Goal: Register for event/course

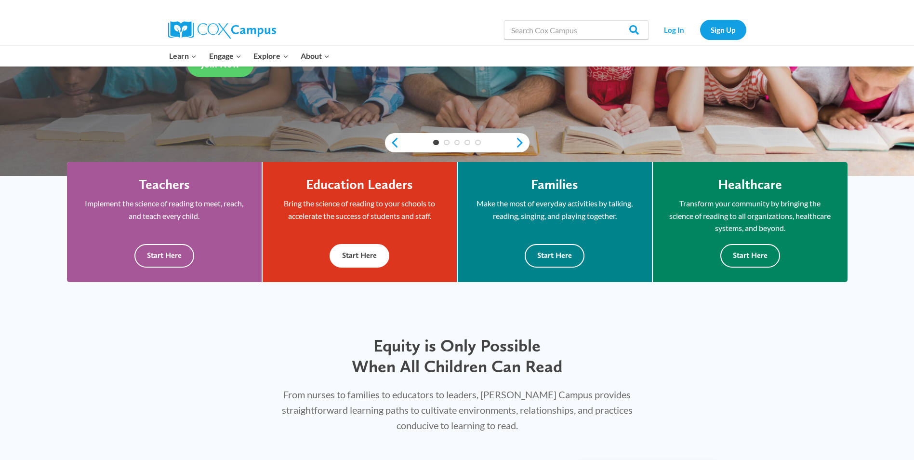
scroll to position [241, 0]
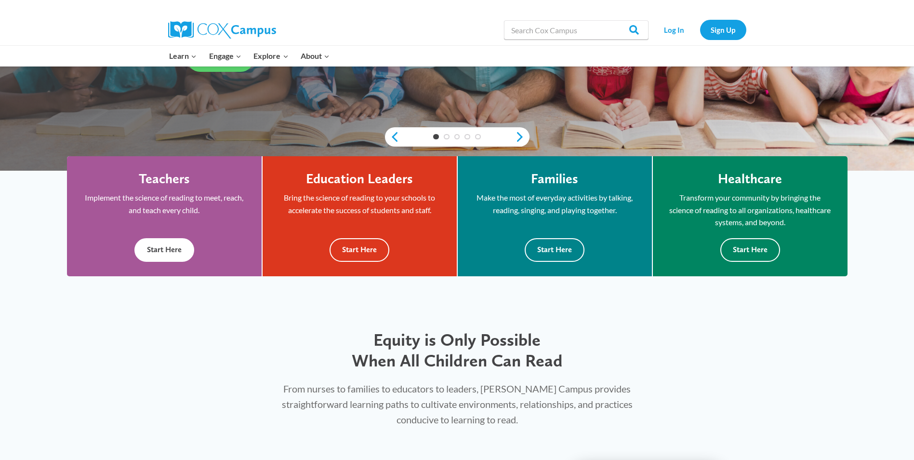
click at [189, 254] on button "Start Here" at bounding box center [164, 250] width 60 height 24
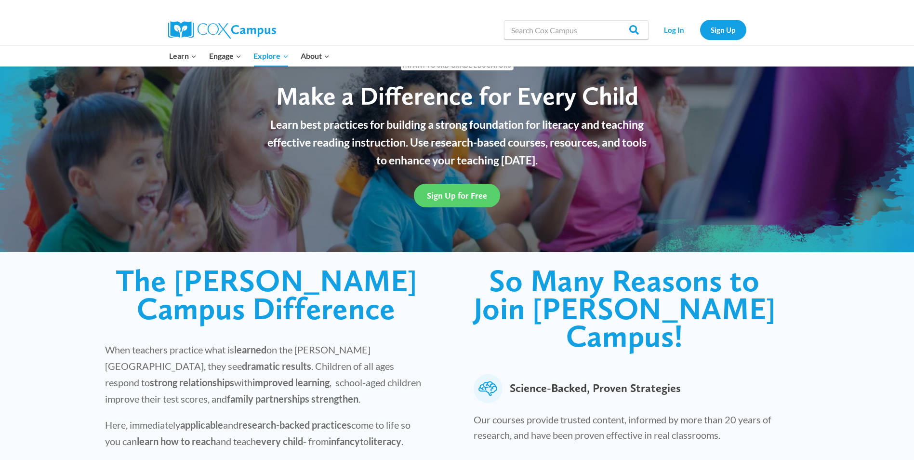
scroll to position [48, 0]
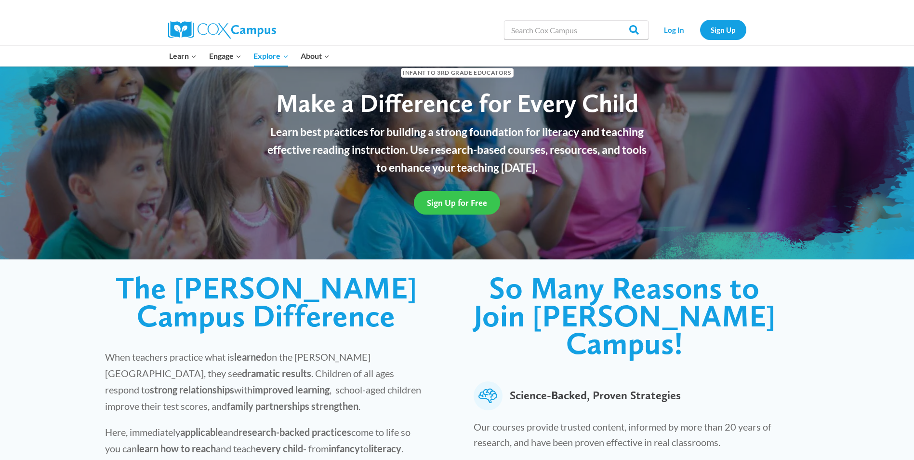
click at [459, 204] on span "Sign Up for Free" at bounding box center [457, 203] width 60 height 10
click at [736, 36] on link "Sign Up" at bounding box center [723, 30] width 46 height 20
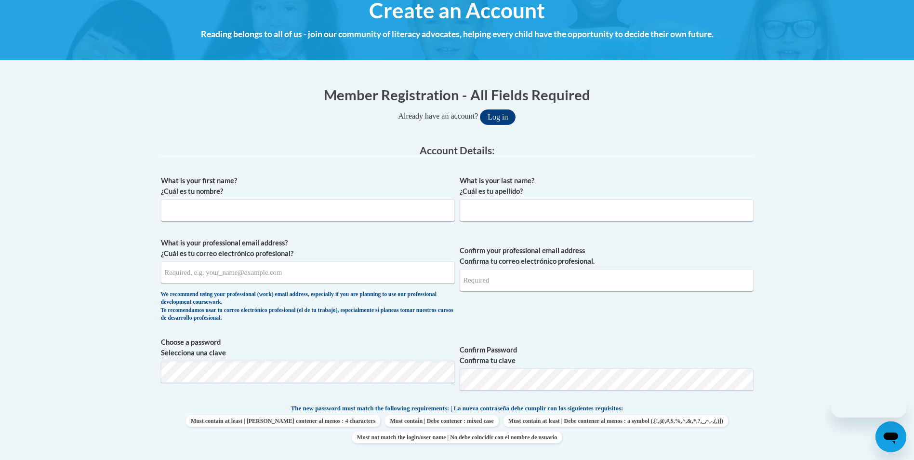
scroll to position [145, 0]
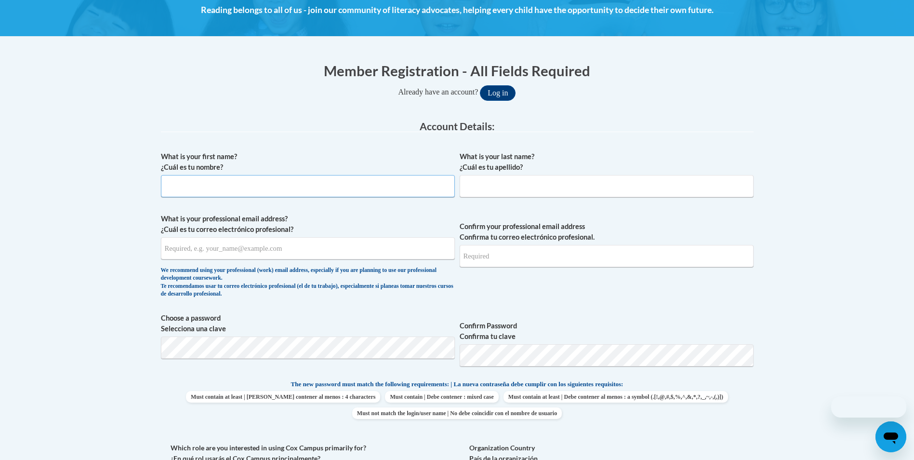
click at [228, 191] on input "What is your first name? ¿Cuál es tu nombre?" at bounding box center [308, 186] width 294 height 22
type input "Raven"
type input "Hayes"
type input "Ravenhayes34@gmail.com"
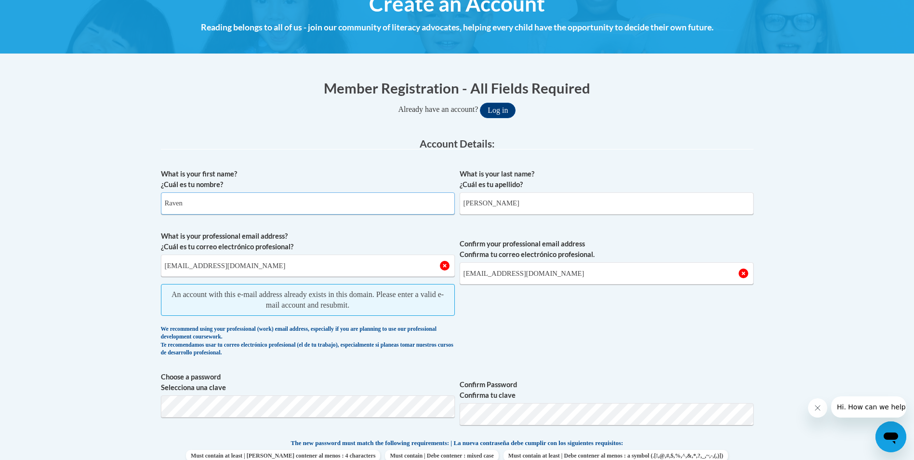
scroll to position [0, 0]
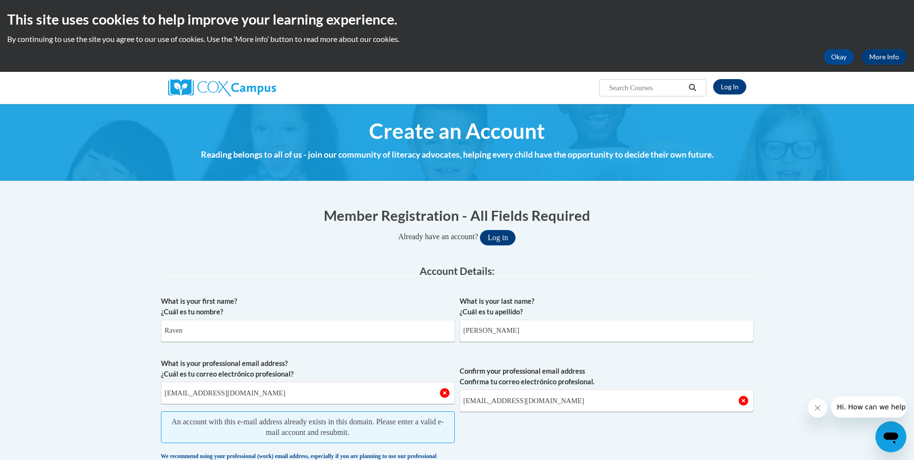
click at [490, 226] on div "Member Registration - All Fields Required Already have an account? Log in" at bounding box center [457, 225] width 593 height 40
click at [490, 231] on button "Log in" at bounding box center [498, 237] width 36 height 15
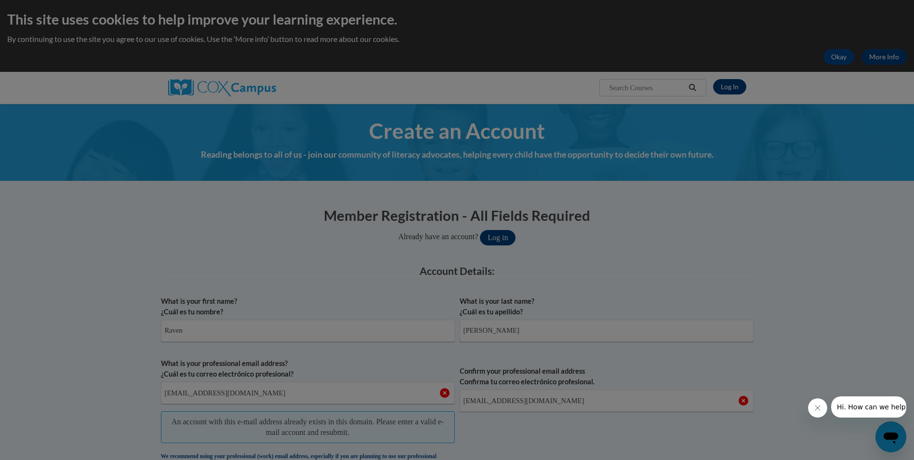
scroll to position [85, 0]
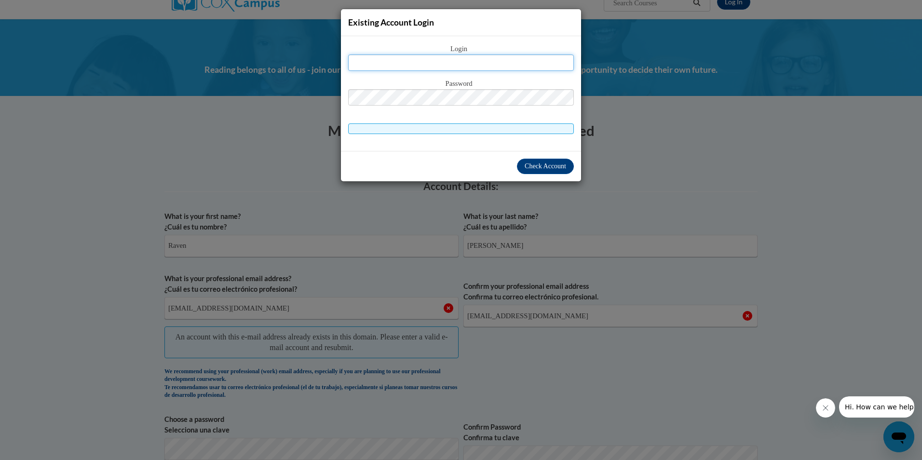
click at [417, 59] on input "text" at bounding box center [461, 62] width 226 height 16
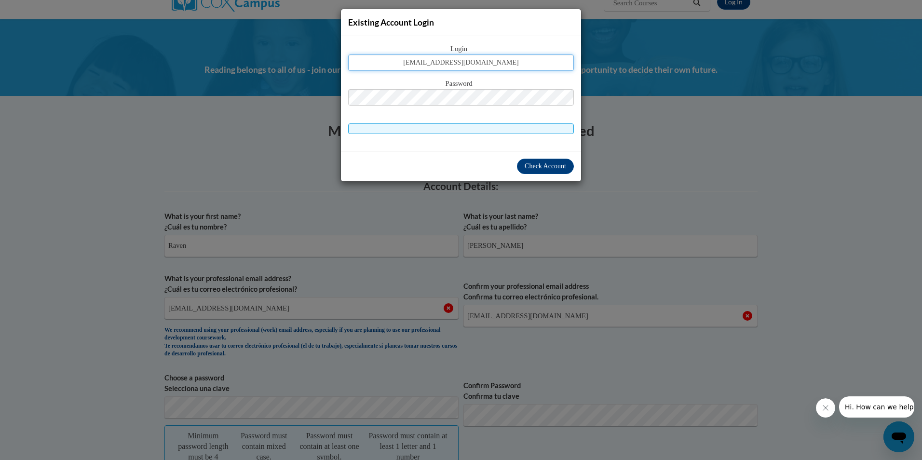
type input "[EMAIL_ADDRESS][DOMAIN_NAME]"
click at [558, 164] on span "Check Account" at bounding box center [544, 165] width 41 height 7
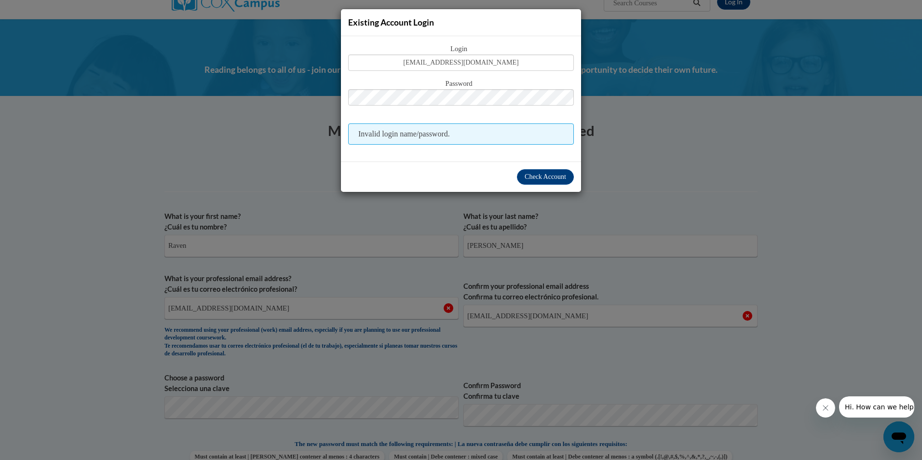
click at [580, 27] on div "Existing Account Login" at bounding box center [461, 22] width 240 height 27
click at [638, 40] on div "Existing Account Login Login RAVENHAYES34@GMAIL.COM Password Invalid login name…" at bounding box center [461, 230] width 922 height 460
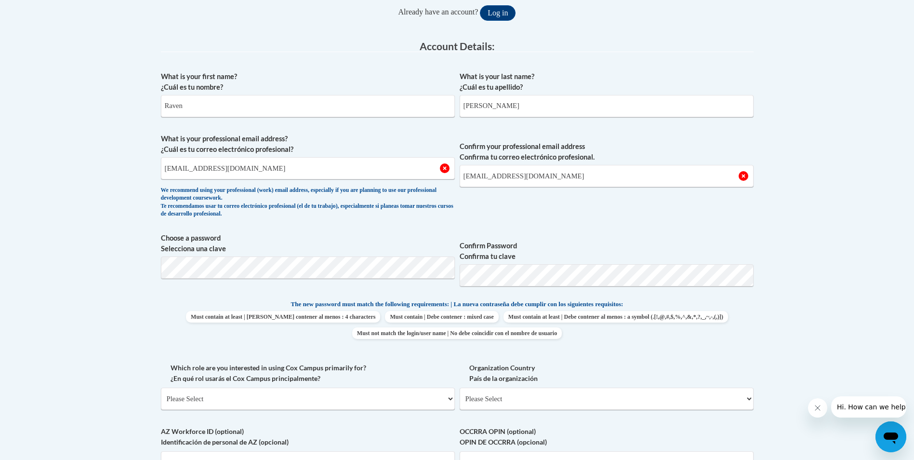
scroll to position [229, 0]
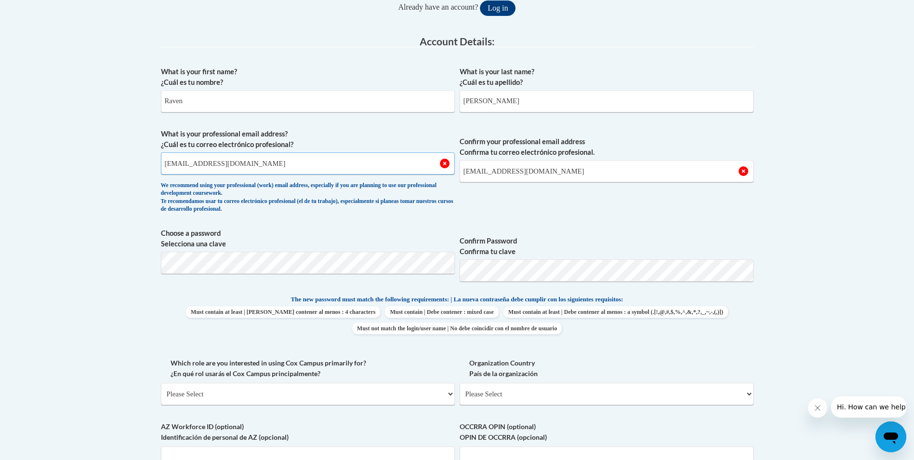
drag, startPoint x: 297, startPoint y: 163, endPoint x: 75, endPoint y: 192, distance: 223.6
click at [81, 192] on body "This site uses cookies to help improve your learning experience. By continuing …" at bounding box center [457, 359] width 914 height 1177
type input "r"
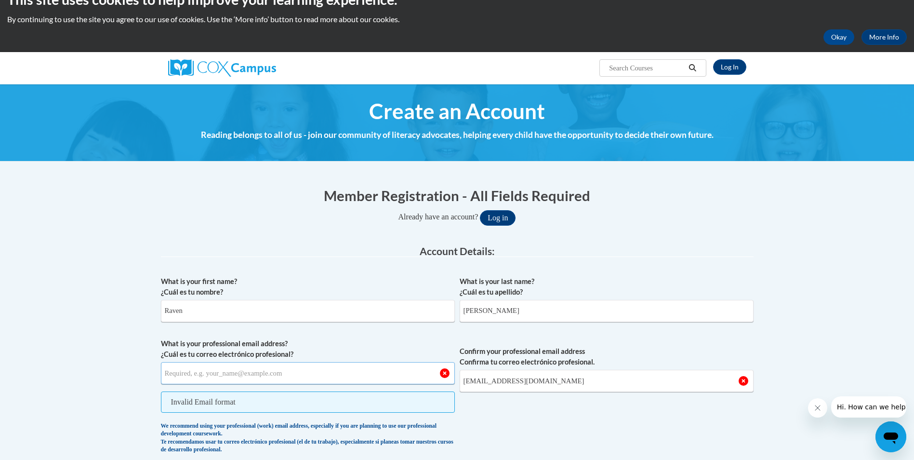
scroll to position [0, 0]
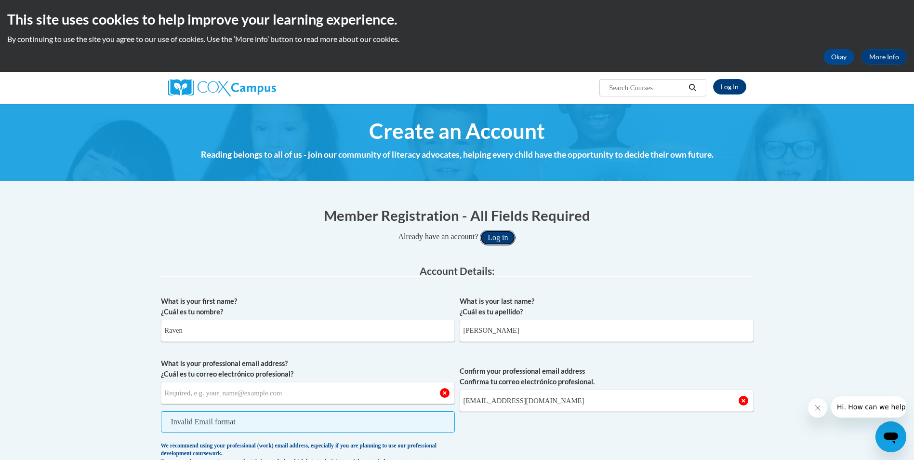
click at [494, 240] on button "Log in" at bounding box center [498, 237] width 36 height 15
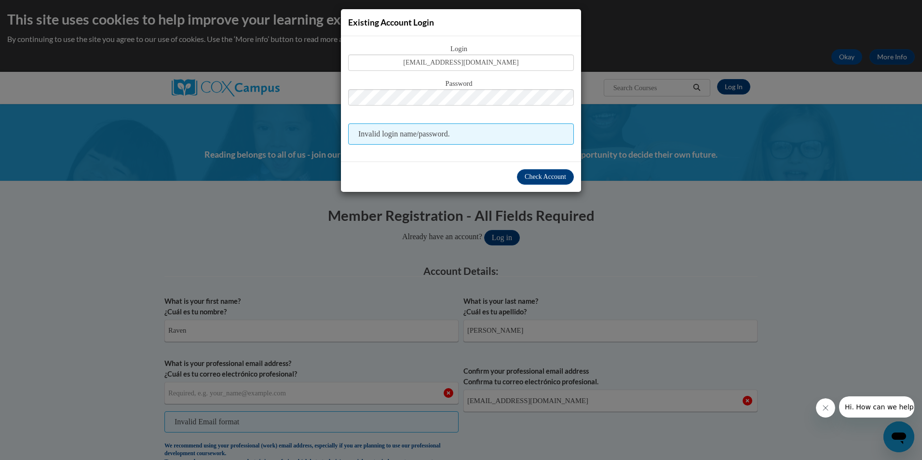
click at [423, 129] on span "Invalid login name/password." at bounding box center [461, 133] width 226 height 21
click at [649, 162] on div "Existing Account Login Login RAVENHAYES34@GMAIL.COM Password Invalid login name…" at bounding box center [461, 230] width 922 height 460
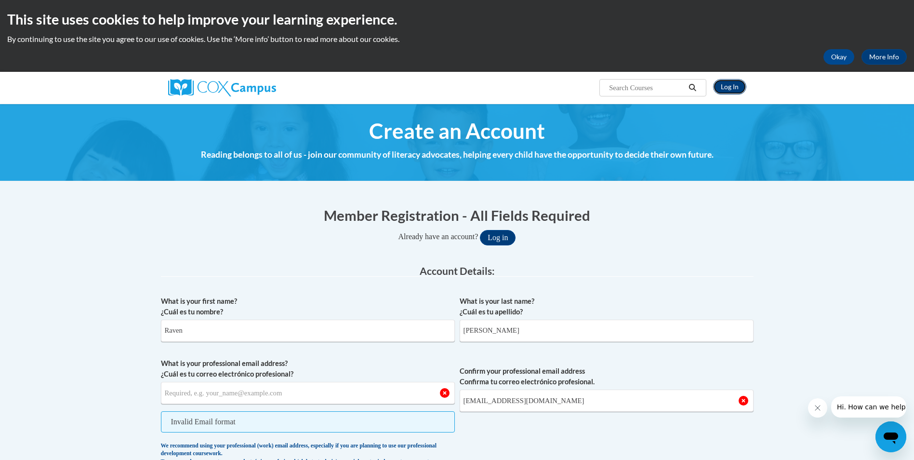
click at [736, 92] on link "Log In" at bounding box center [729, 86] width 33 height 15
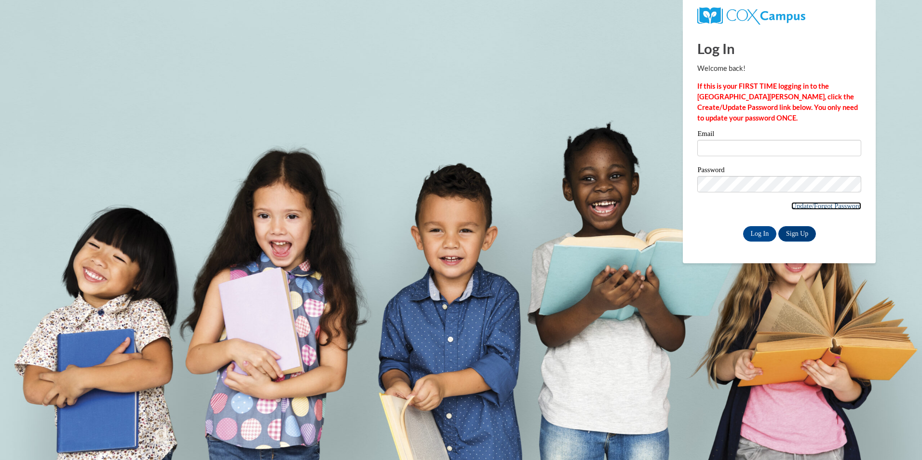
click at [807, 204] on link "Update/Forgot Password" at bounding box center [826, 206] width 70 height 8
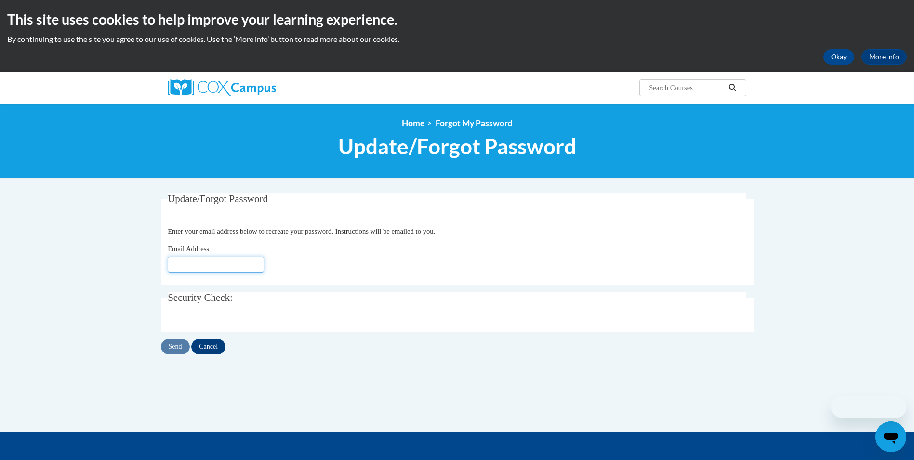
click at [207, 267] on input "Email Address" at bounding box center [216, 264] width 96 height 16
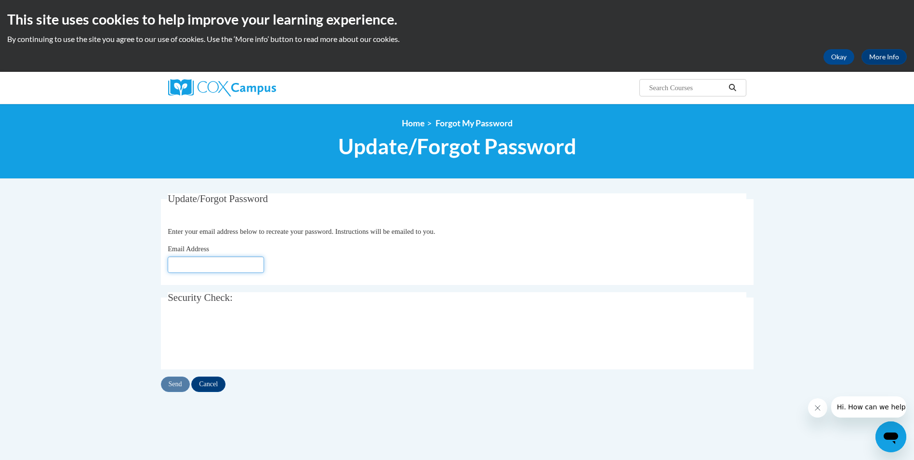
type input "[EMAIL_ADDRESS][DOMAIN_NAME]"
click at [181, 385] on input "Send" at bounding box center [175, 383] width 29 height 15
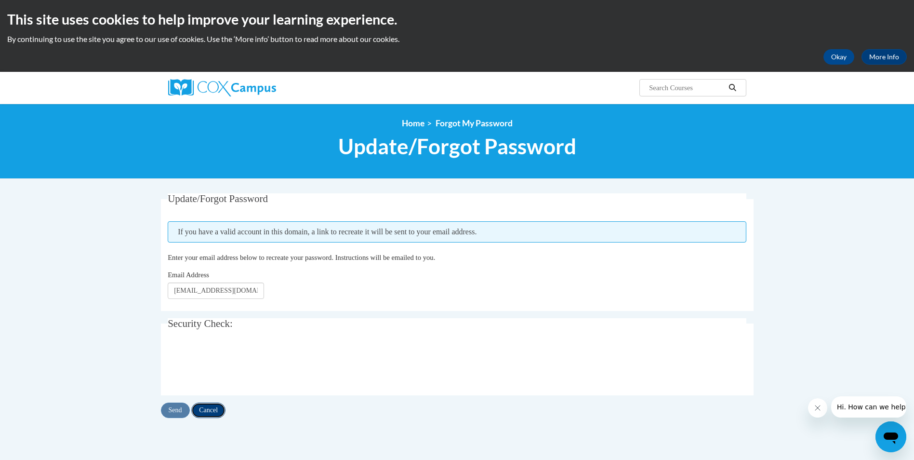
click at [218, 412] on input "Cancel" at bounding box center [208, 409] width 34 height 15
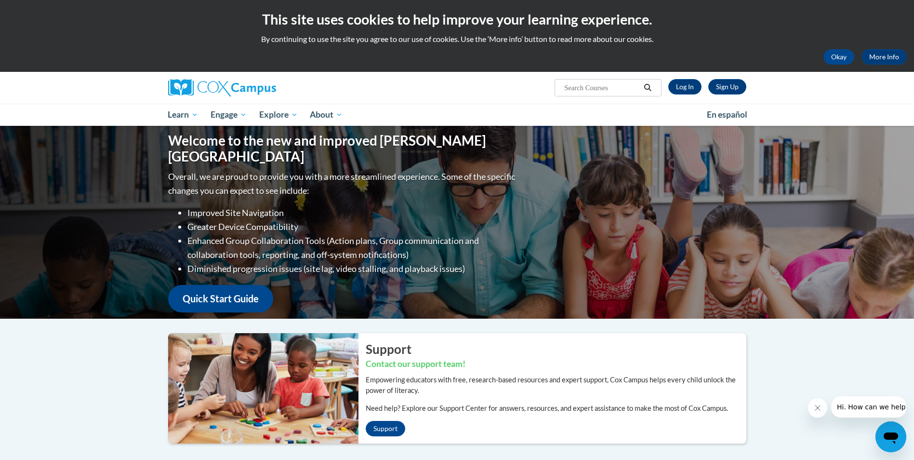
click at [665, 85] on div "Sign Up Log In" at bounding box center [704, 86] width 85 height 15
click at [675, 84] on link "Log In" at bounding box center [685, 86] width 33 height 15
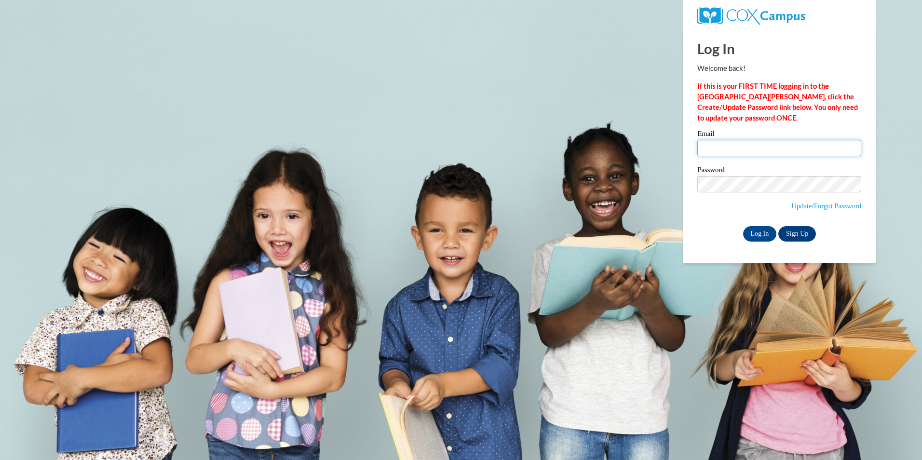
click at [726, 149] on input "Email" at bounding box center [779, 148] width 164 height 16
type input "RAVENHAYES34@GMAIL.COM"
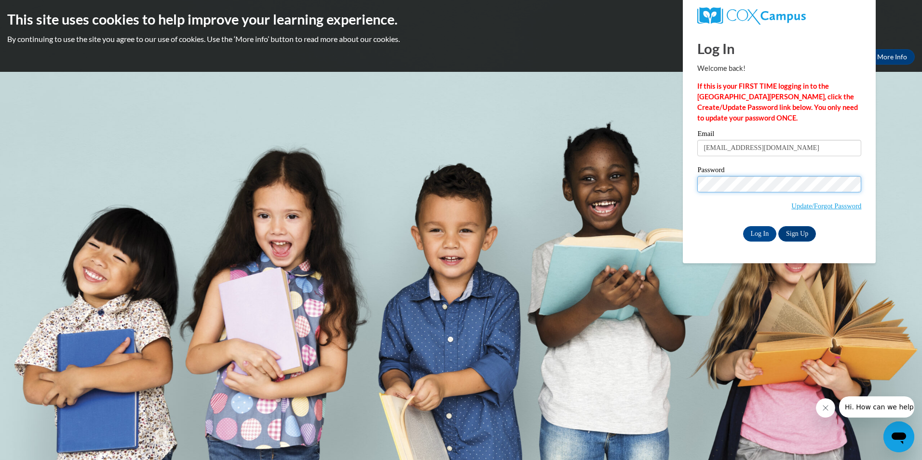
click at [743, 226] on input "Log In" at bounding box center [760, 233] width 34 height 15
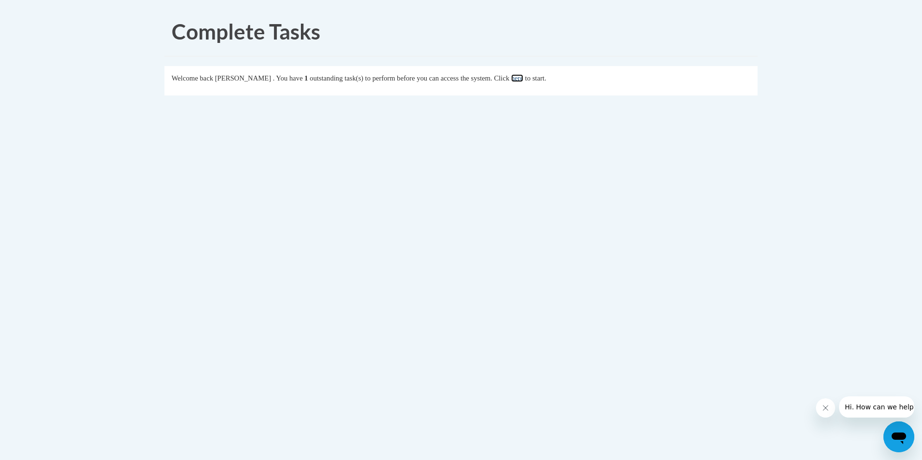
click at [523, 77] on link "here" at bounding box center [517, 78] width 12 height 8
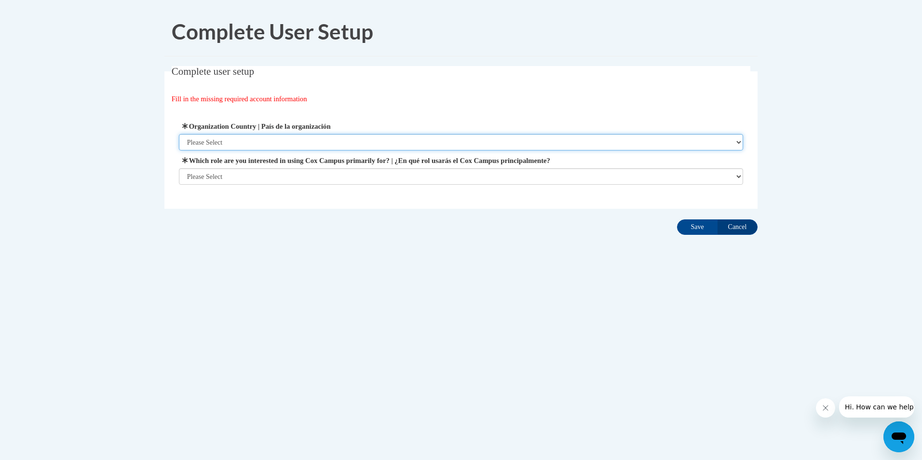
click at [290, 141] on select "Please Select [GEOGRAPHIC_DATA] | [GEOGRAPHIC_DATA] Outside of [GEOGRAPHIC_DATA…" at bounding box center [461, 142] width 564 height 16
select select "ad49bcad-a171-4b2e-b99c-48b446064914"
click at [179, 134] on select "Please Select United States | Estados Unidos Outside of the United States | Fue…" at bounding box center [461, 142] width 564 height 16
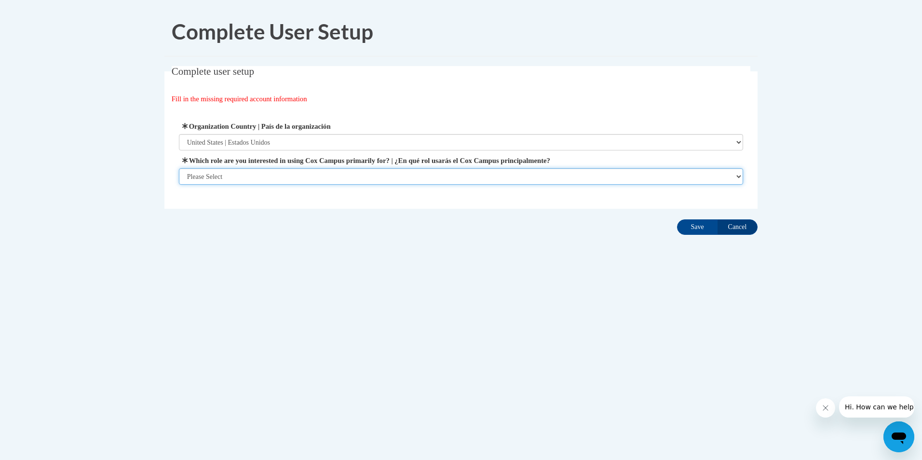
click at [273, 168] on select "Please Select College/University | Colegio/Universidad Community/Nonprofit Part…" at bounding box center [461, 176] width 564 height 16
select select "fbf2d438-af2f-41f8-98f1-81c410e29de3"
click at [179, 185] on select "Please Select College/University | Colegio/Universidad Community/Nonprofit Part…" at bounding box center [461, 176] width 564 height 16
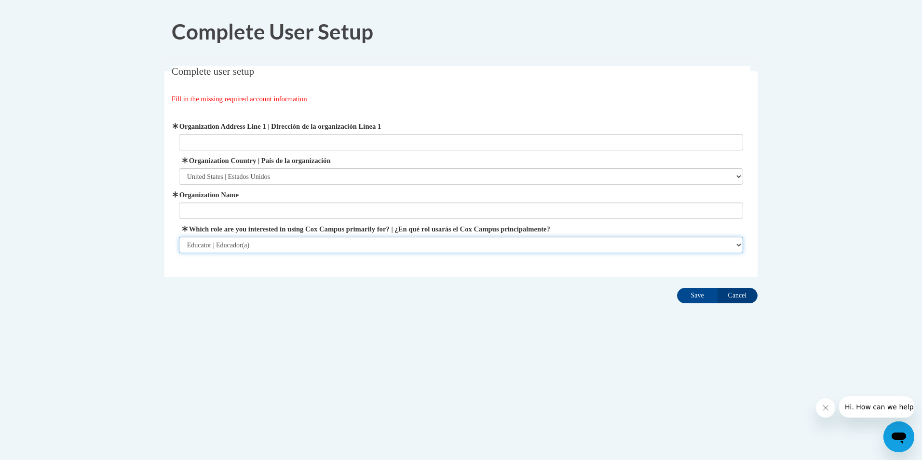
click at [428, 238] on select "Please Select College/University | Colegio/Universidad Community/Nonprofit Part…" at bounding box center [461, 245] width 564 height 16
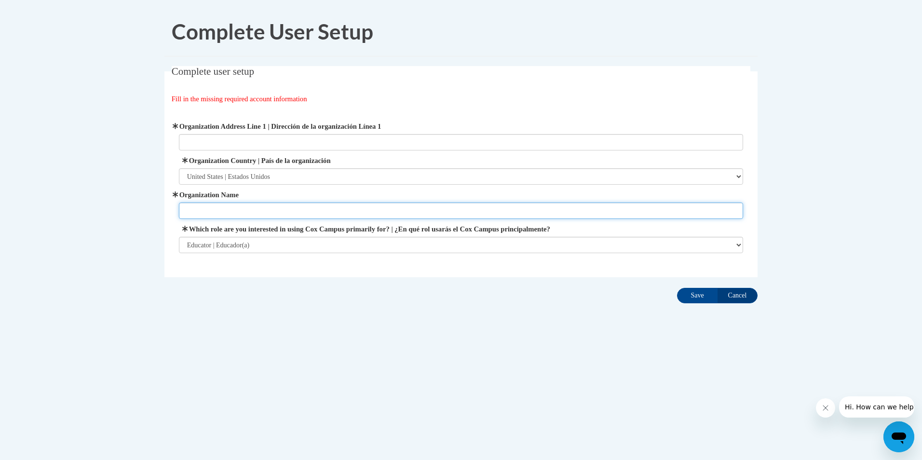
click at [418, 212] on input "Organization Name" at bounding box center [461, 210] width 564 height 16
click at [388, 212] on input "Organization Name" at bounding box center [461, 210] width 564 height 16
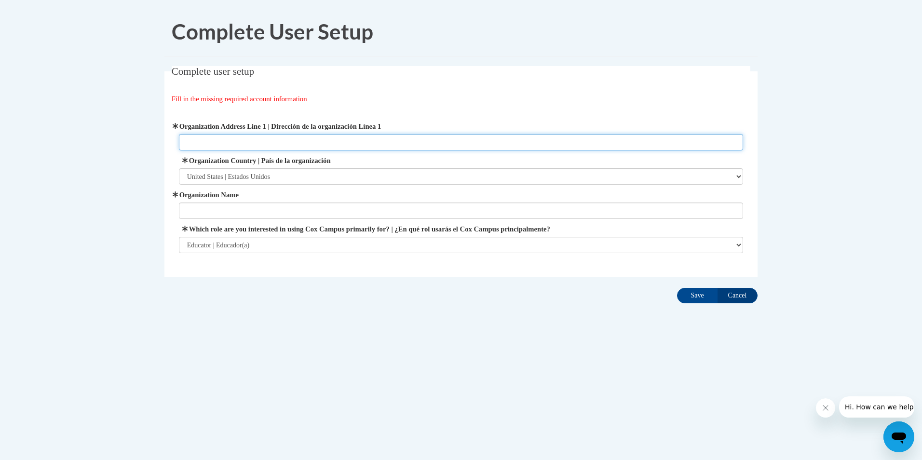
click at [383, 140] on input "Organization Address Line 1 | Dirección de la organización Línea 1" at bounding box center [461, 142] width 564 height 16
type input "498 Dr Martin Luther King Drive Ext"
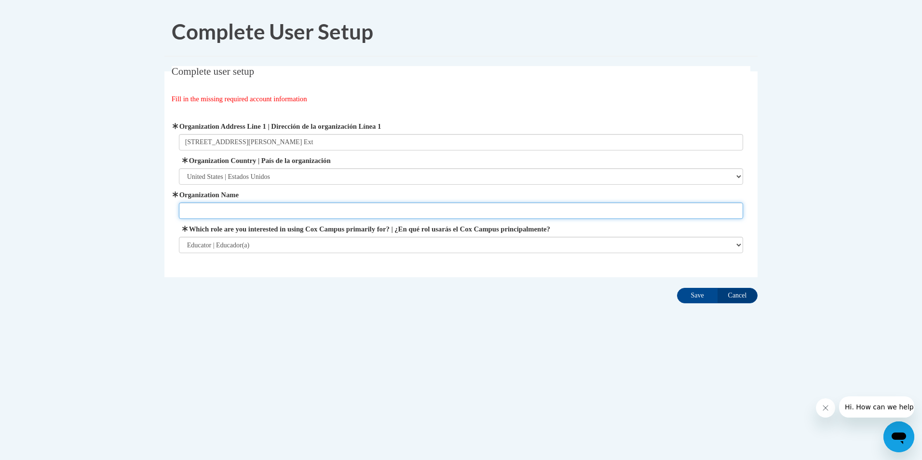
click at [293, 211] on input "Organization Name" at bounding box center [461, 210] width 564 height 16
click at [467, 255] on div "Organization Address Line 1 | Dirección de la organización Línea 1 498 Dr Marti…" at bounding box center [461, 187] width 579 height 156
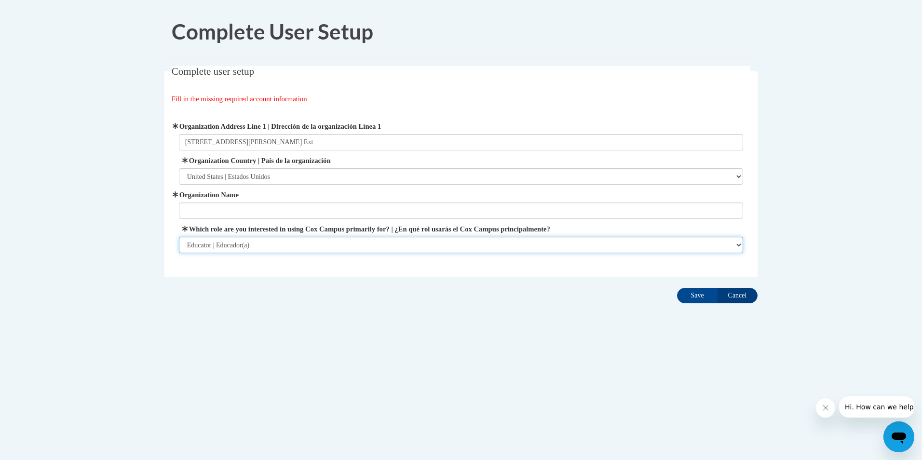
click at [461, 243] on select "Please Select College/University | Colegio/Universidad Community/Nonprofit Part…" at bounding box center [461, 245] width 564 height 16
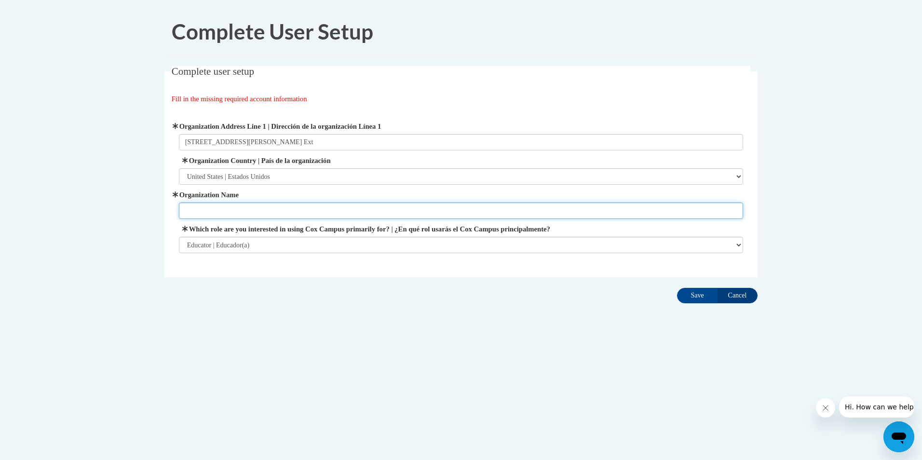
click at [445, 203] on input "Organization Name" at bounding box center [461, 210] width 564 height 16
type input "Teacher"
click at [709, 293] on input "Save" at bounding box center [697, 295] width 40 height 15
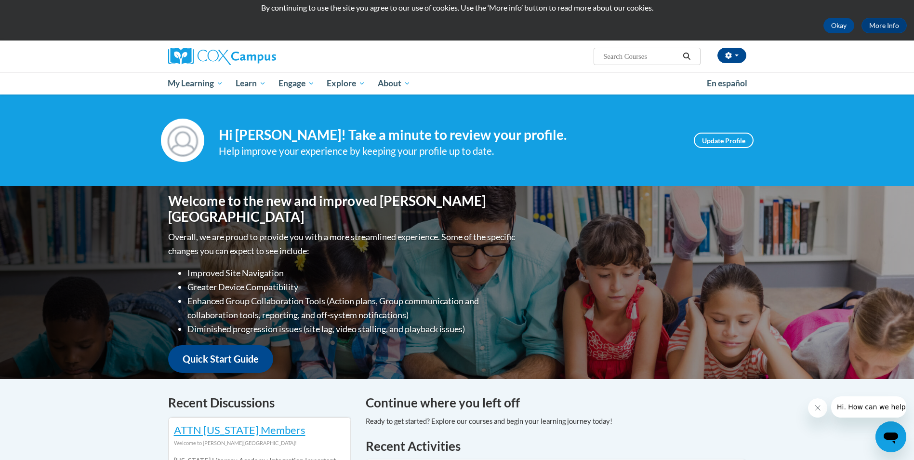
scroll to position [48, 0]
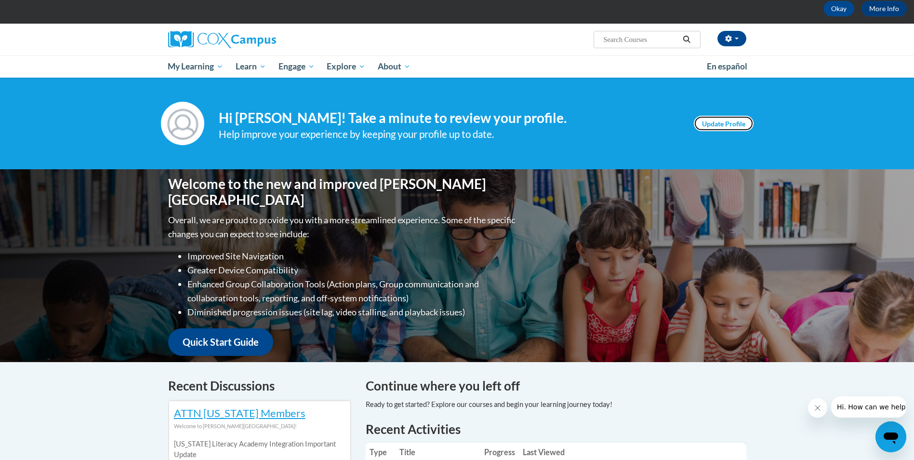
click at [728, 128] on link "Update Profile" at bounding box center [724, 123] width 60 height 15
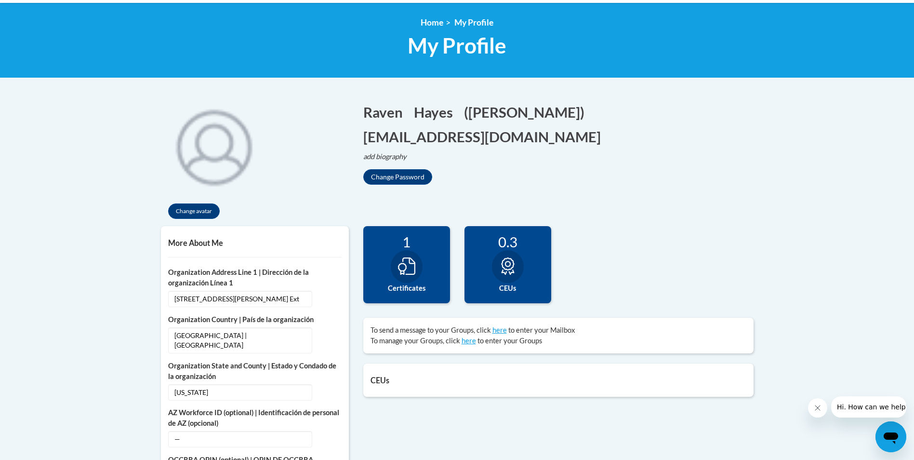
scroll to position [145, 0]
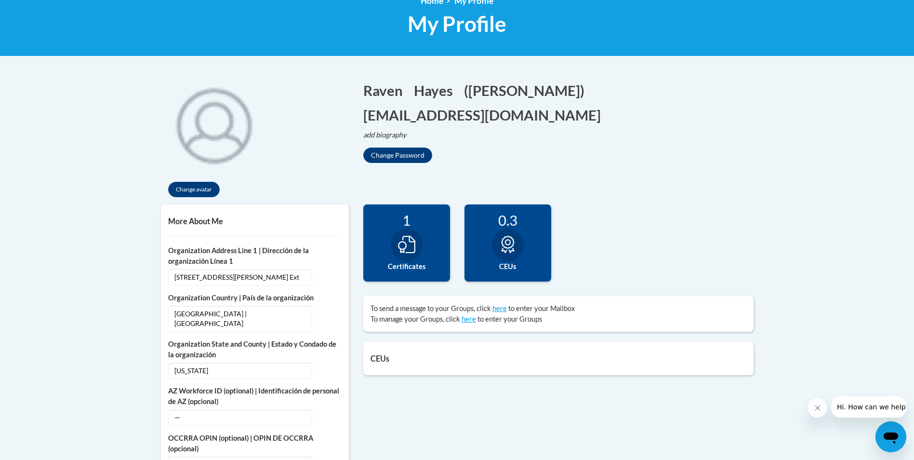
click at [405, 246] on icon at bounding box center [406, 244] width 17 height 17
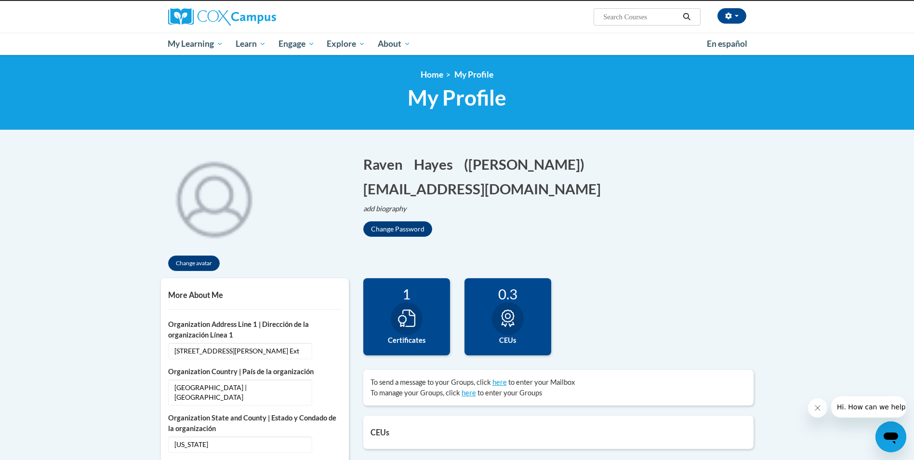
scroll to position [0, 0]
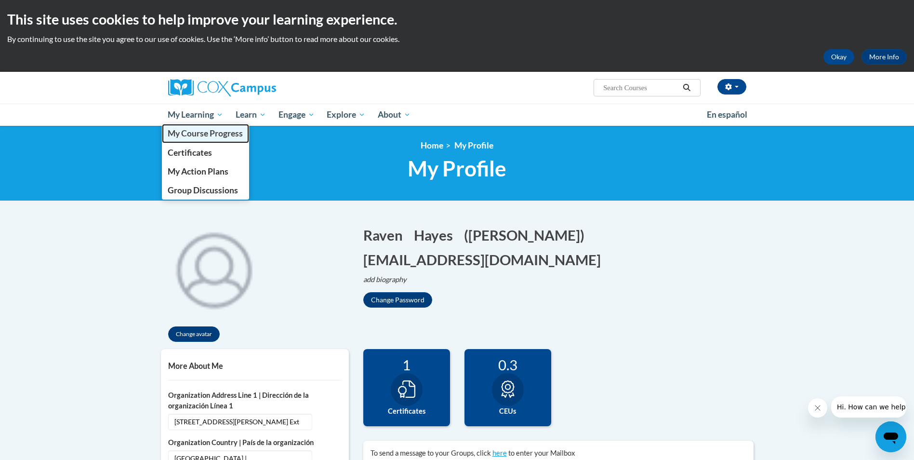
click at [215, 134] on span "My Course Progress" at bounding box center [205, 133] width 75 height 10
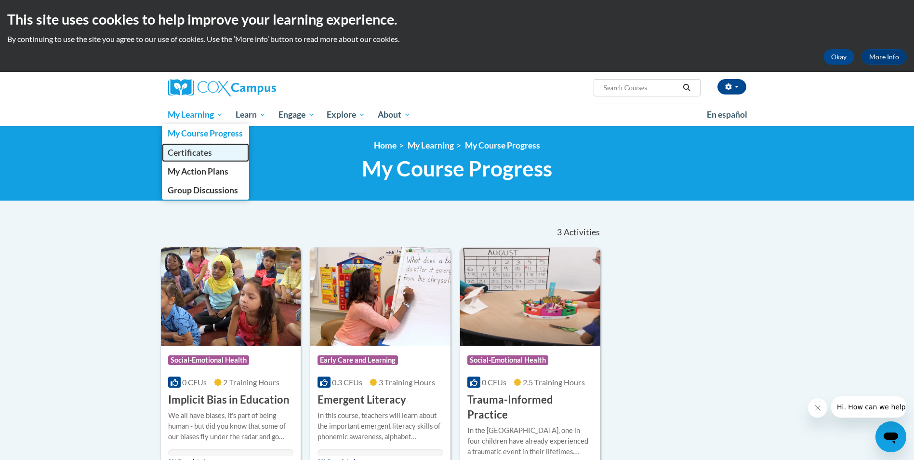
click at [201, 152] on span "Certificates" at bounding box center [190, 152] width 44 height 10
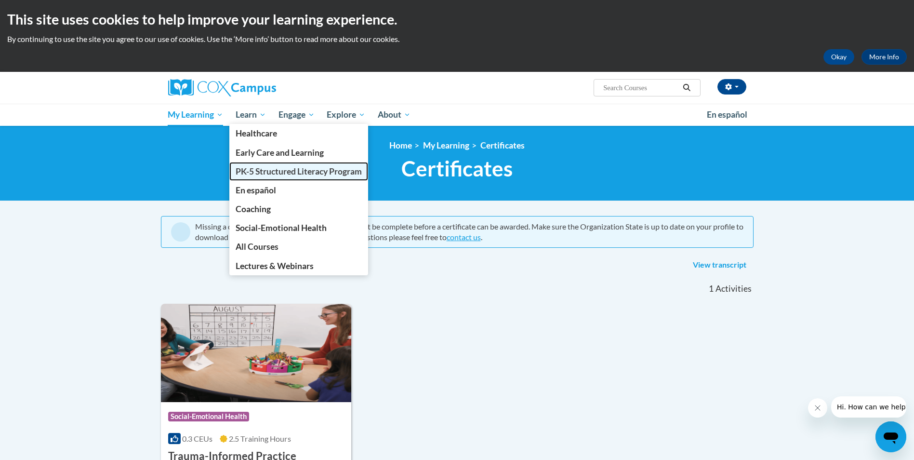
click at [267, 167] on span "PK-5 Structured Literacy Program" at bounding box center [299, 171] width 126 height 10
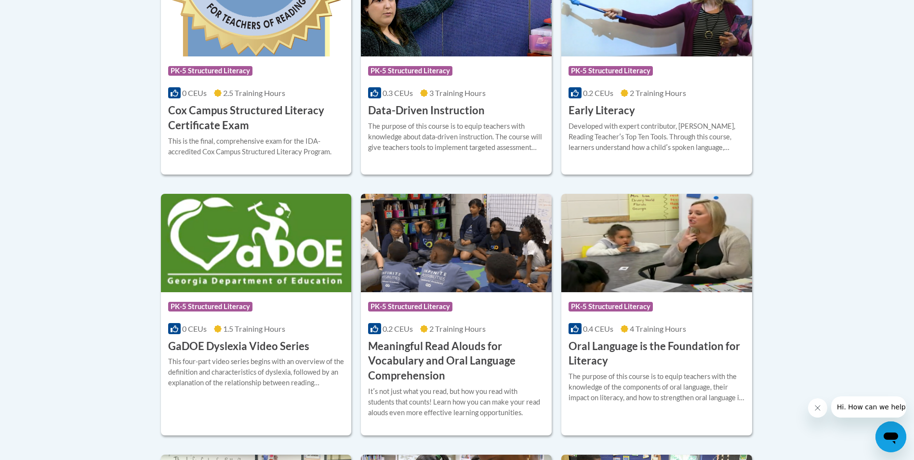
scroll to position [482, 0]
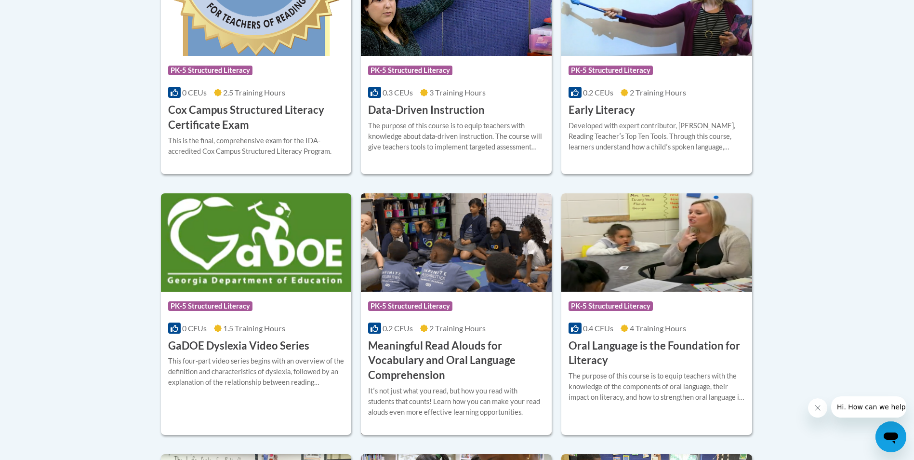
click at [408, 228] on img at bounding box center [456, 242] width 191 height 98
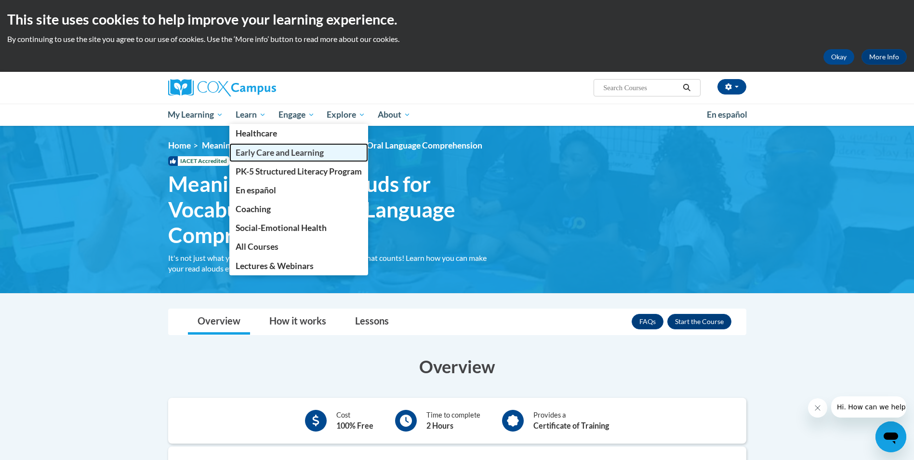
click at [274, 154] on span "Early Care and Learning" at bounding box center [280, 152] width 88 height 10
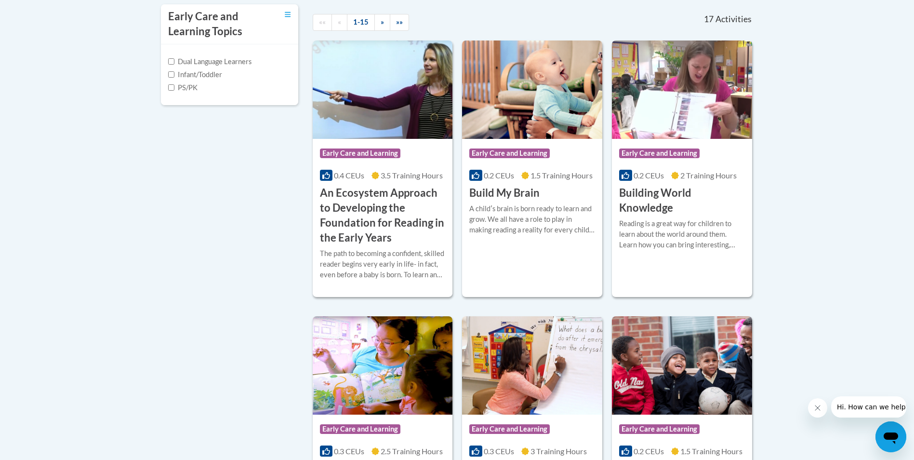
scroll to position [337, 0]
click at [374, 199] on h3 "An Ecosystem Approach to Developing the Foundation for Reading in the Early Yea…" at bounding box center [383, 214] width 126 height 59
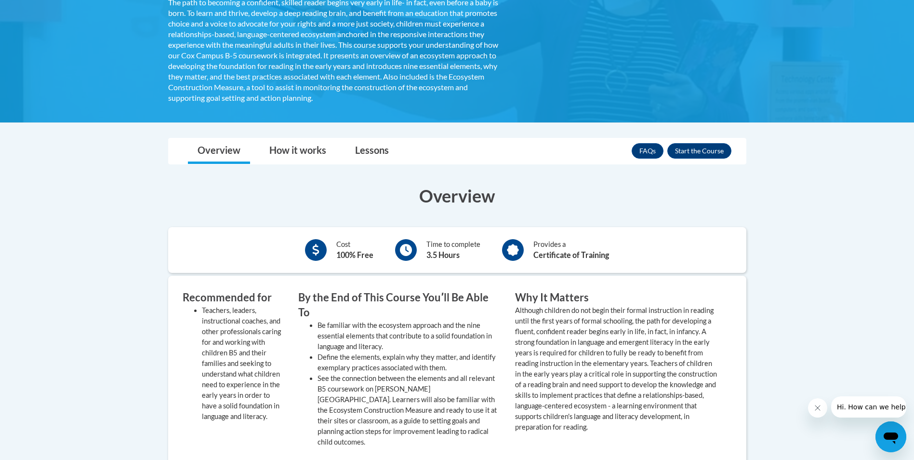
scroll to position [241, 0]
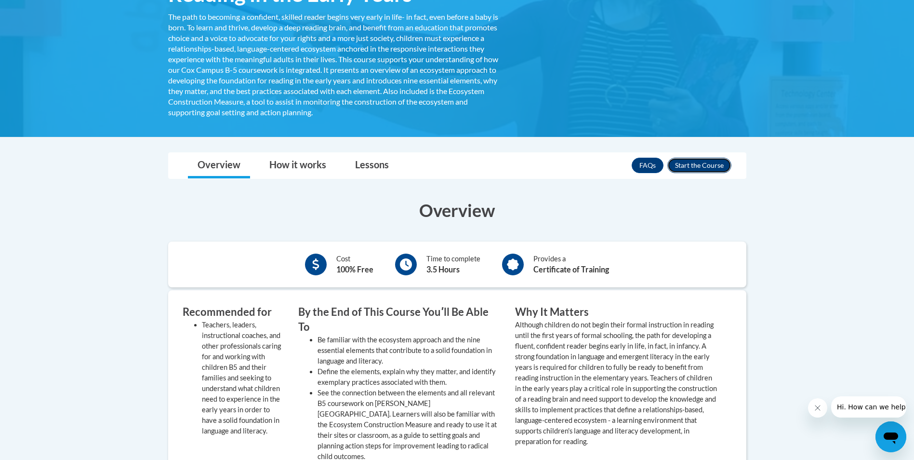
click at [693, 169] on button "Enroll" at bounding box center [700, 165] width 64 height 15
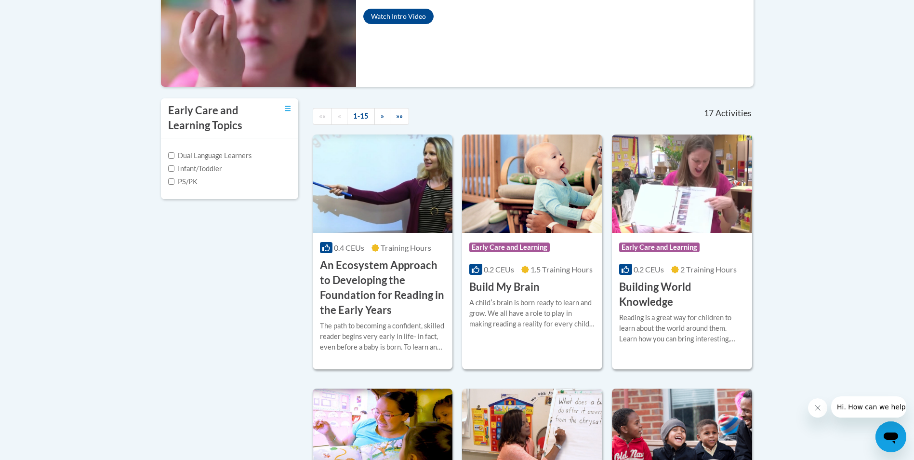
scroll to position [260, 0]
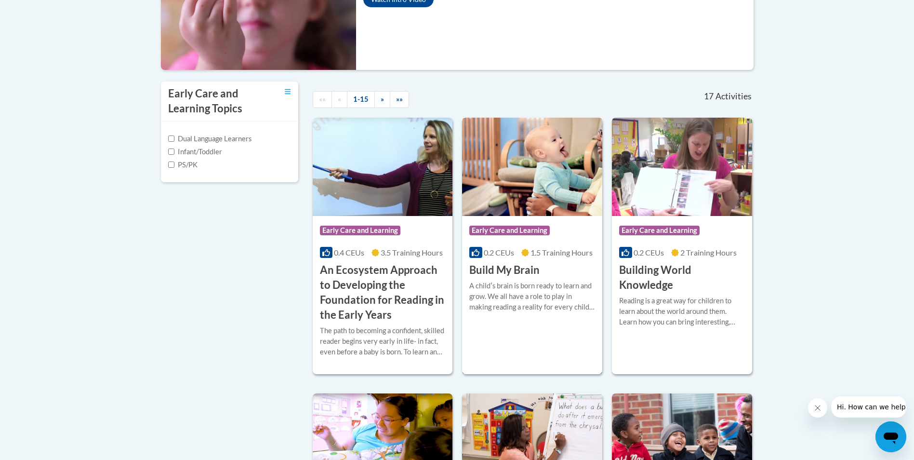
click at [567, 306] on div "A childʹs brain is born ready to learn and grow. We all have a role to play in …" at bounding box center [532, 297] width 126 height 32
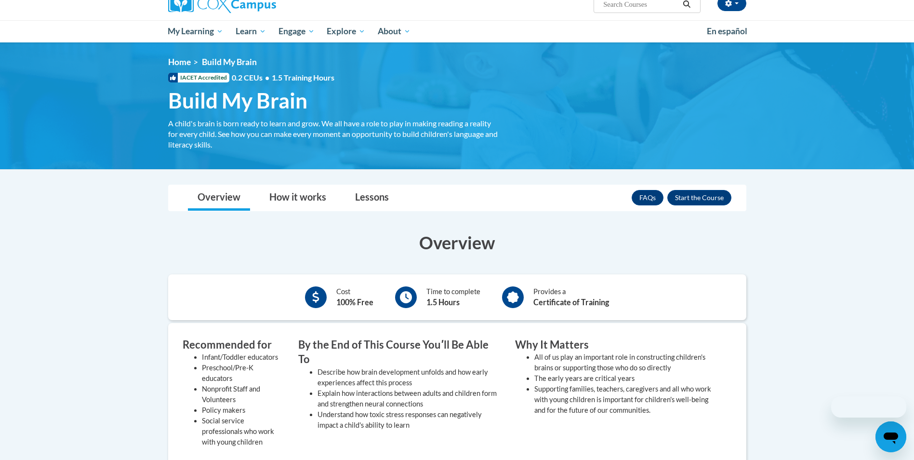
scroll to position [96, 0]
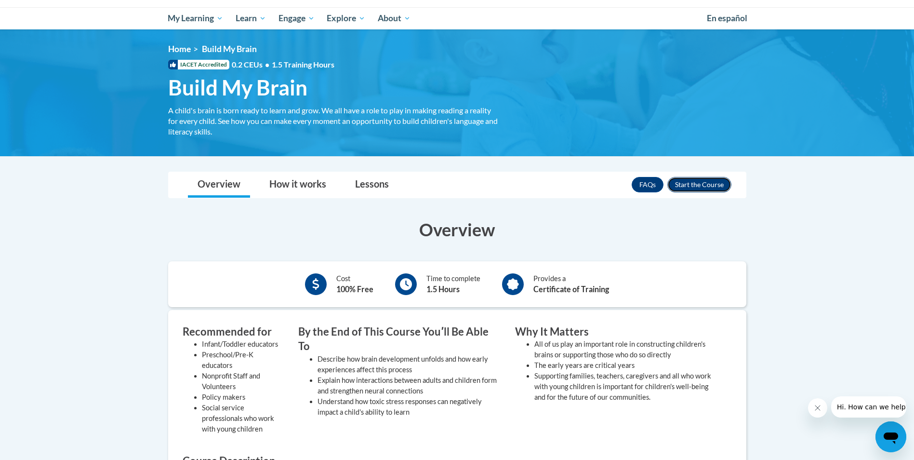
click at [692, 185] on button "Enroll" at bounding box center [700, 184] width 64 height 15
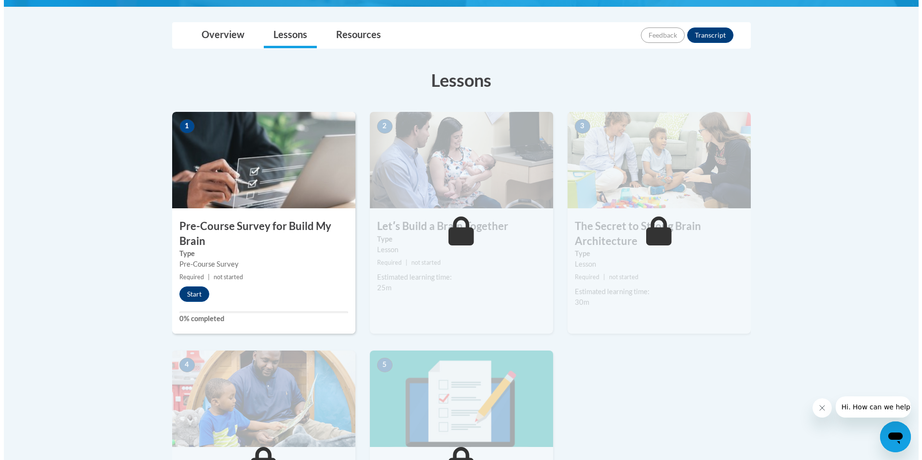
scroll to position [193, 0]
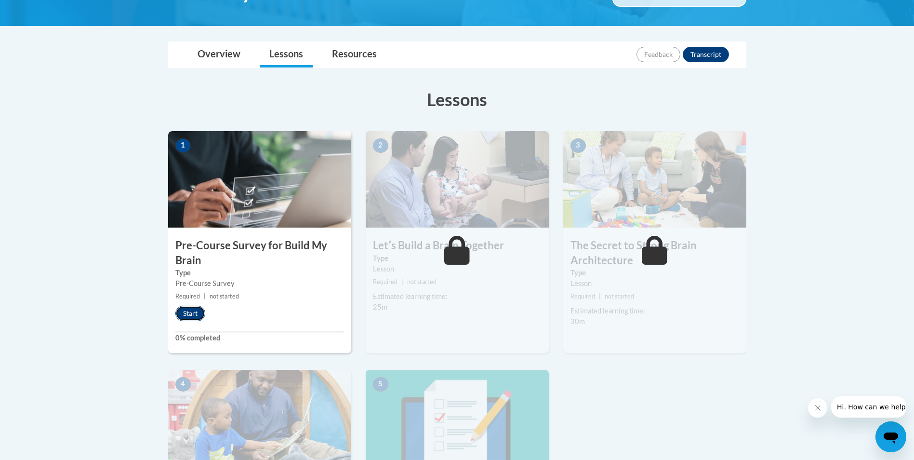
click at [190, 311] on button "Start" at bounding box center [190, 313] width 30 height 15
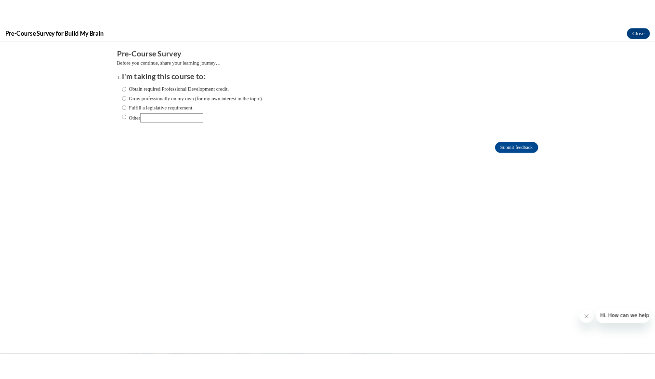
scroll to position [0, 0]
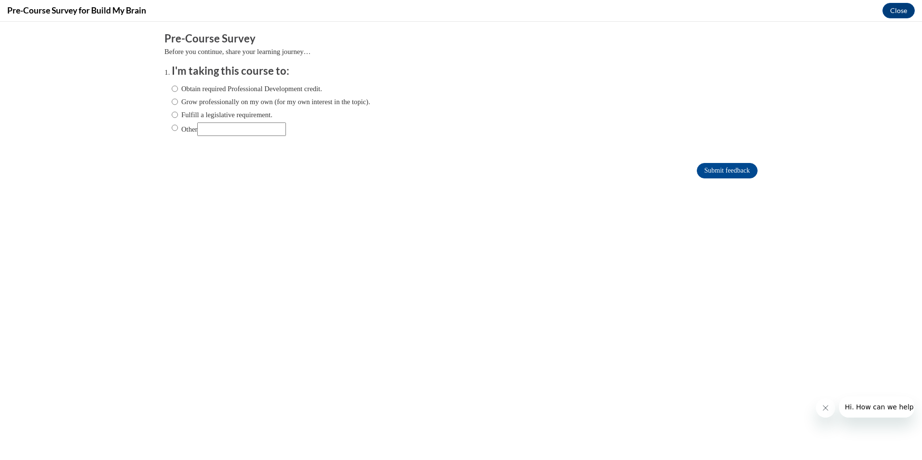
click at [246, 90] on label "Obtain required Professional Development credit." at bounding box center [247, 88] width 150 height 11
click at [178, 90] on input "Obtain required Professional Development credit." at bounding box center [175, 88] width 6 height 11
radio input "true"
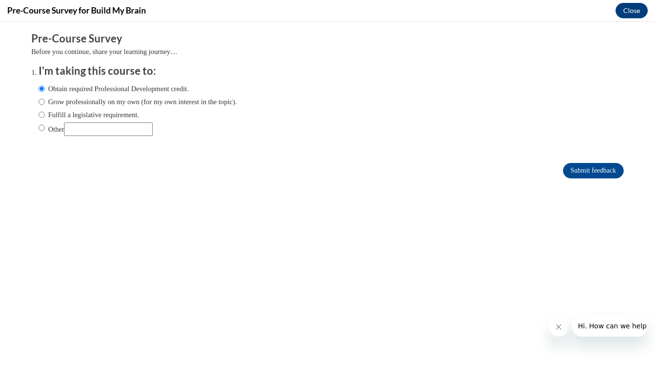
click at [39, 96] on input "Grow professionally on my own (for my own interest in the topic)." at bounding box center [42, 101] width 6 height 11
radio input "true"
click at [126, 91] on label "Obtain required Professional Development credit." at bounding box center [114, 88] width 150 height 11
click at [45, 91] on input "Obtain required Professional Development credit." at bounding box center [42, 88] width 6 height 11
radio input "true"
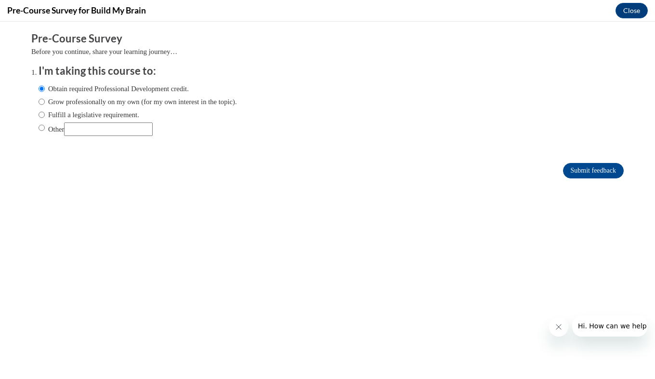
click at [108, 105] on label "Grow professionally on my own (for my own interest in the topic)." at bounding box center [138, 101] width 199 height 11
click at [45, 105] on input "Grow professionally on my own (for my own interest in the topic)." at bounding box center [42, 101] width 6 height 11
radio input "true"
drag, startPoint x: 109, startPoint y: 88, endPoint x: 84, endPoint y: 90, distance: 25.6
click at [84, 90] on label "Obtain required Professional Development credit." at bounding box center [114, 88] width 150 height 11
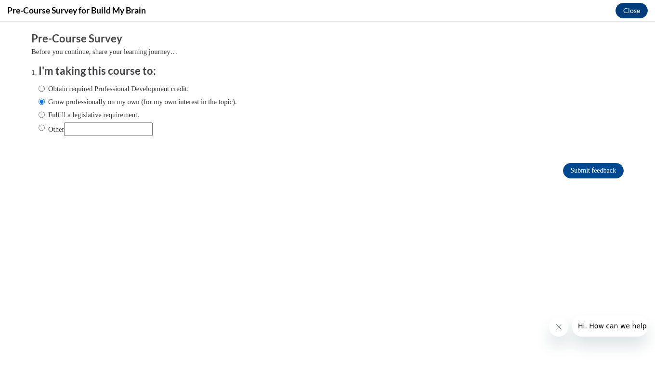
click at [45, 90] on input "Obtain required Professional Development credit." at bounding box center [42, 88] width 6 height 11
radio input "true"
click at [587, 172] on input "Submit feedback" at bounding box center [593, 170] width 61 height 15
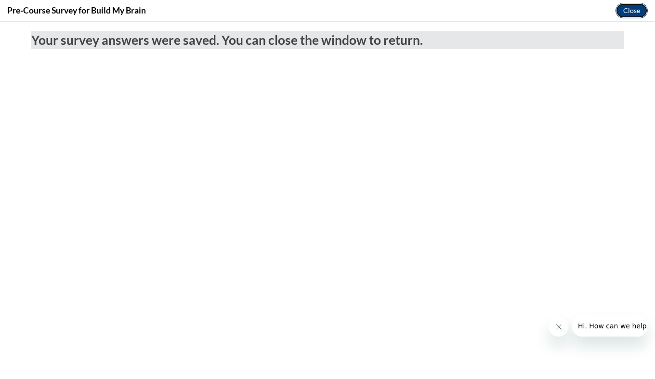
click at [627, 13] on button "Close" at bounding box center [632, 10] width 32 height 15
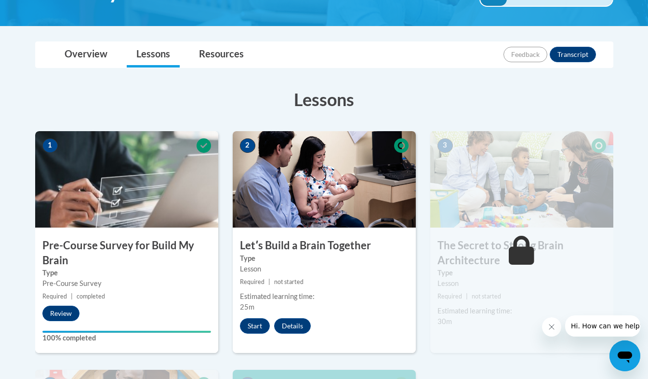
click at [555, 321] on button "Close message from company" at bounding box center [551, 326] width 19 height 19
drag, startPoint x: 361, startPoint y: 206, endPoint x: 262, endPoint y: 335, distance: 162.7
click at [262, 335] on div "2 Letʹs Build a Brain Together Type Lesson Required | not started Estimated lea…" at bounding box center [324, 242] width 183 height 222
click at [257, 320] on button "Start" at bounding box center [255, 325] width 30 height 15
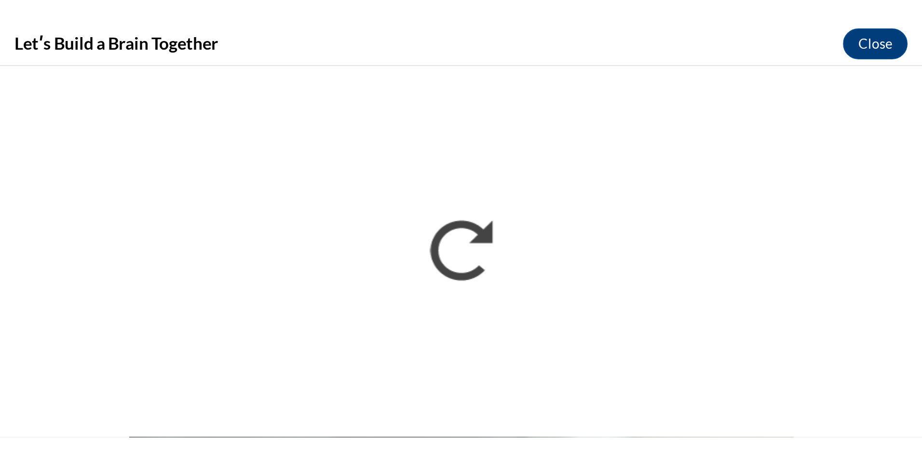
scroll to position [193, 0]
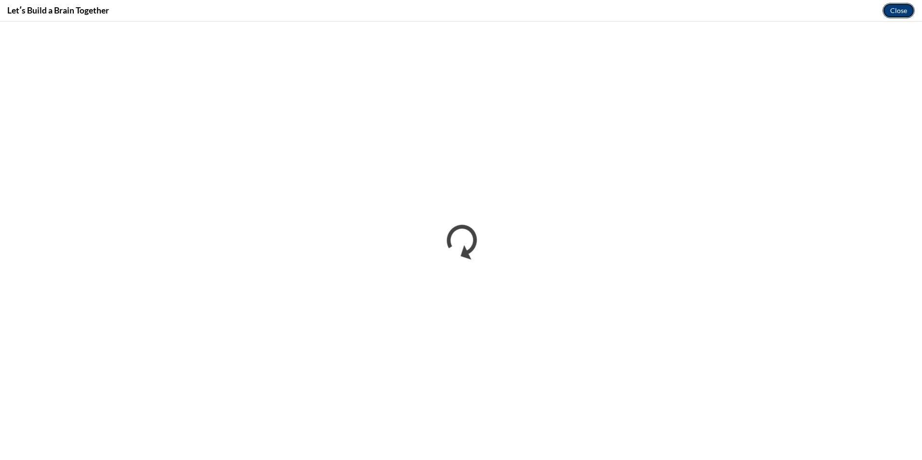
click at [894, 13] on button "Close" at bounding box center [898, 10] width 32 height 15
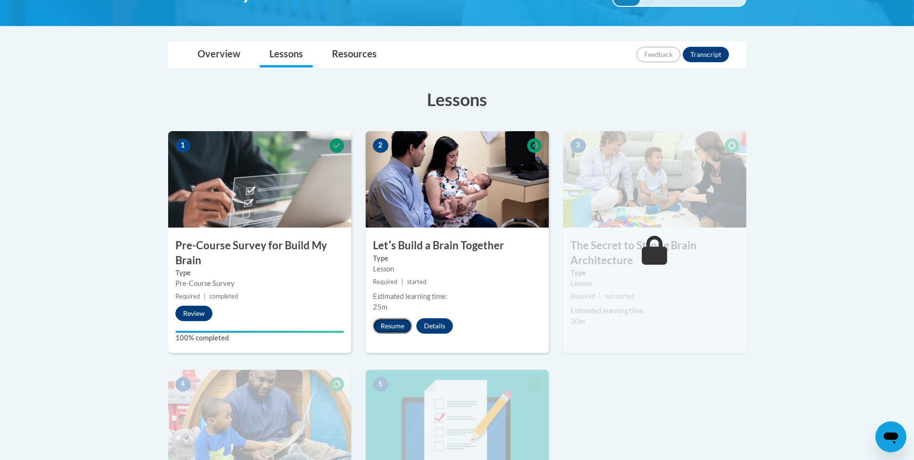
click at [397, 321] on button "Resume" at bounding box center [392, 325] width 39 height 15
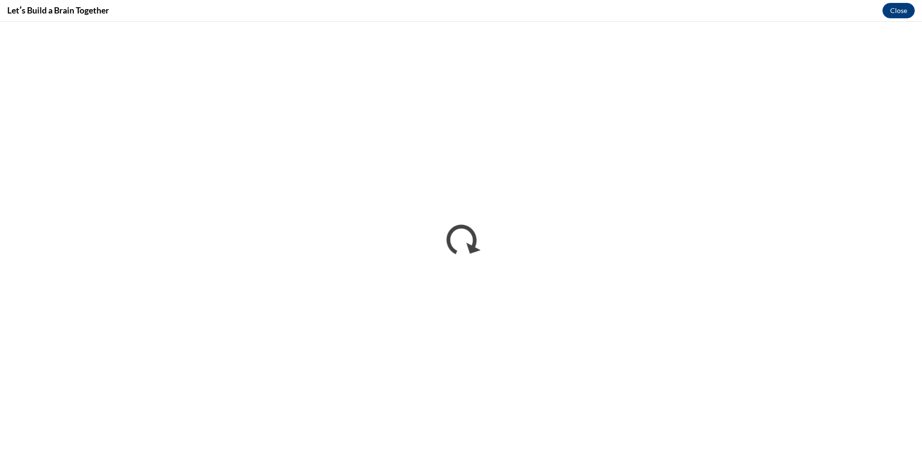
scroll to position [0, 0]
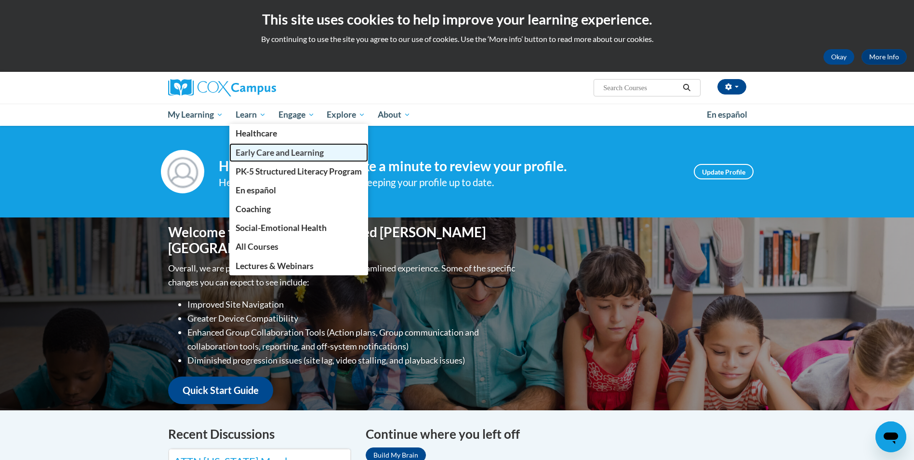
click at [257, 151] on span "Early Care and Learning" at bounding box center [280, 152] width 88 height 10
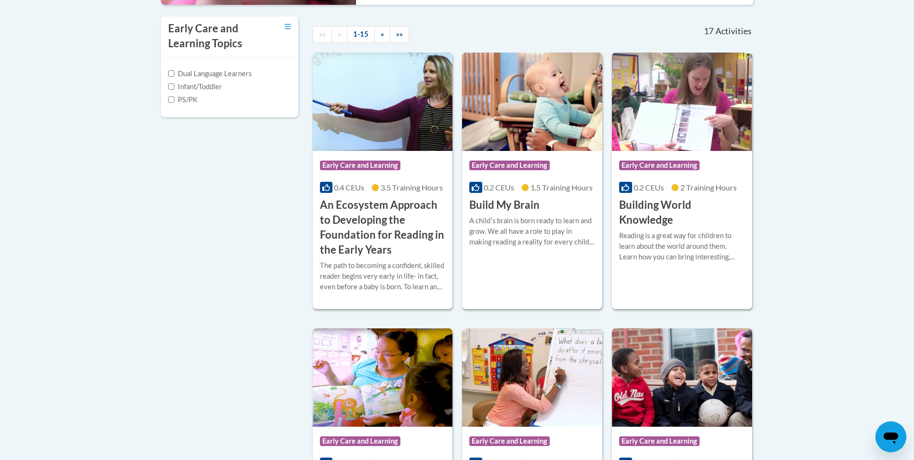
scroll to position [386, 0]
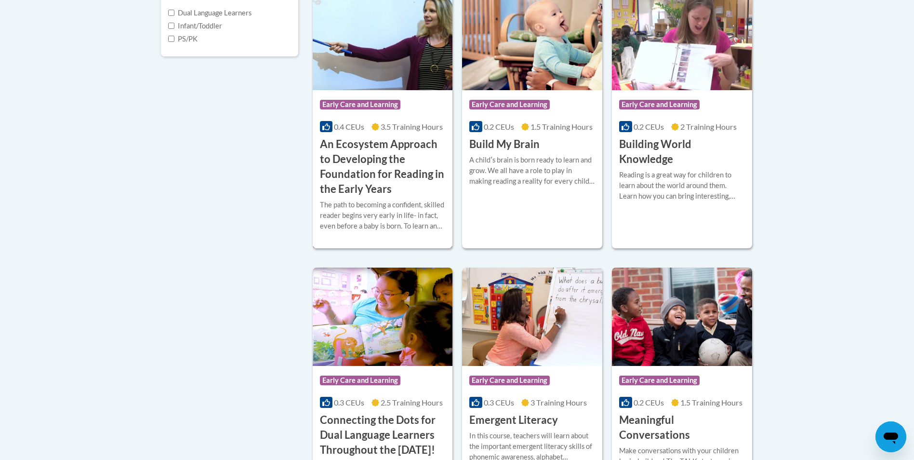
click at [407, 204] on div "The path to becoming a confident, skilled reader begins very early in life- in …" at bounding box center [383, 216] width 126 height 32
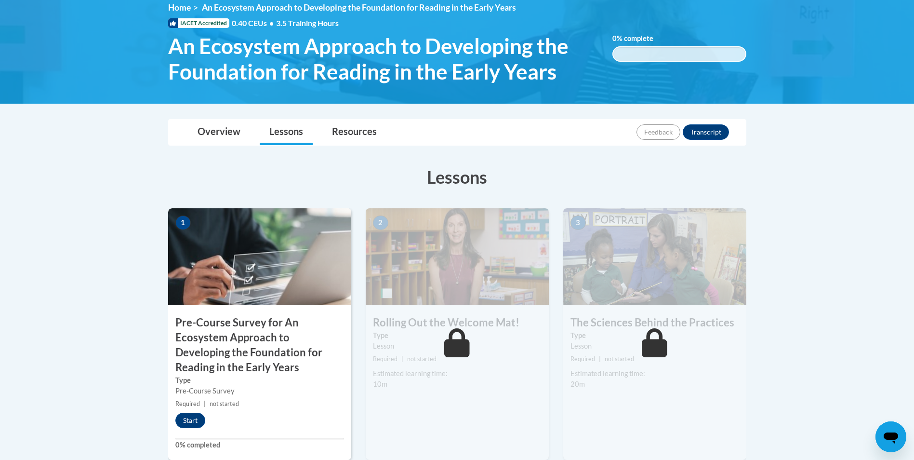
scroll to position [136, 0]
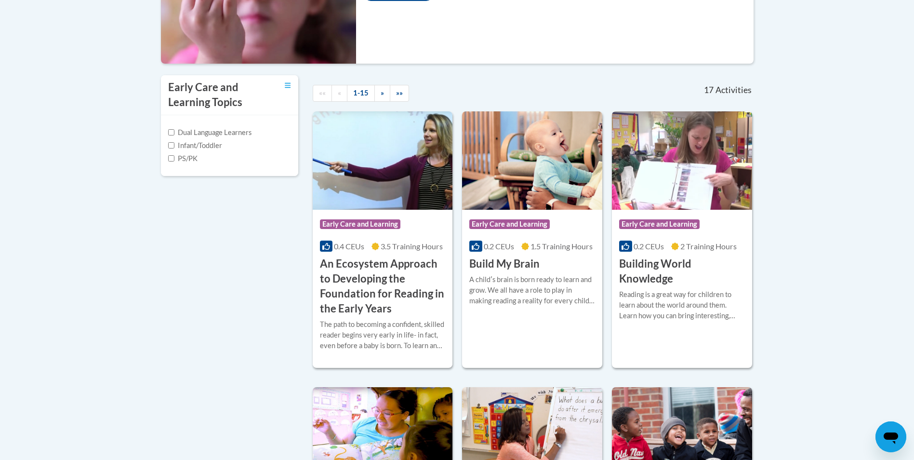
scroll to position [289, 0]
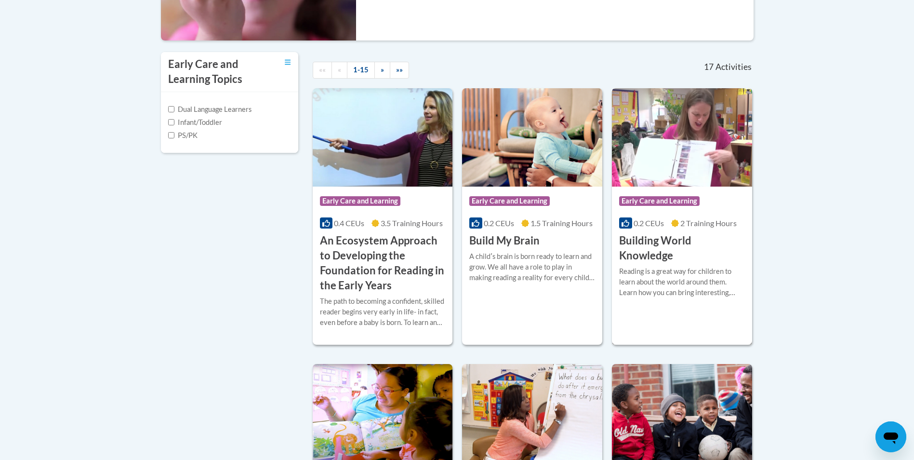
click at [684, 285] on div "Reading is a great way for children to learn about the world around them. Learn…" at bounding box center [682, 282] width 126 height 32
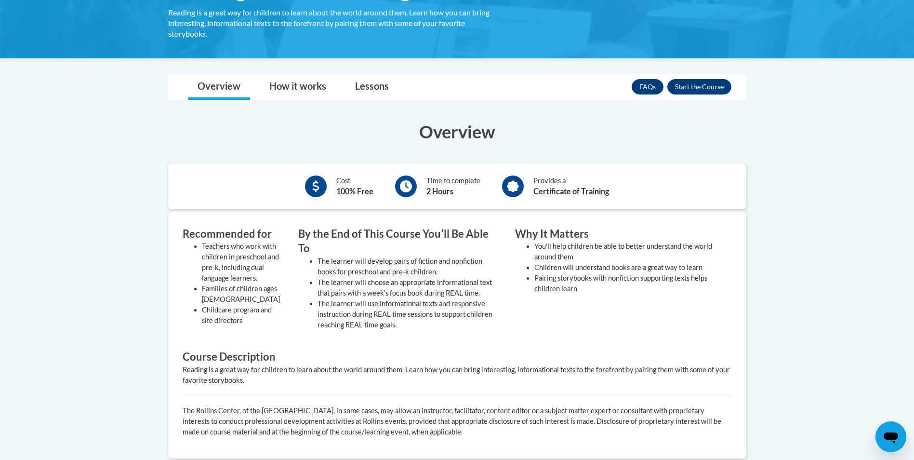
scroll to position [193, 0]
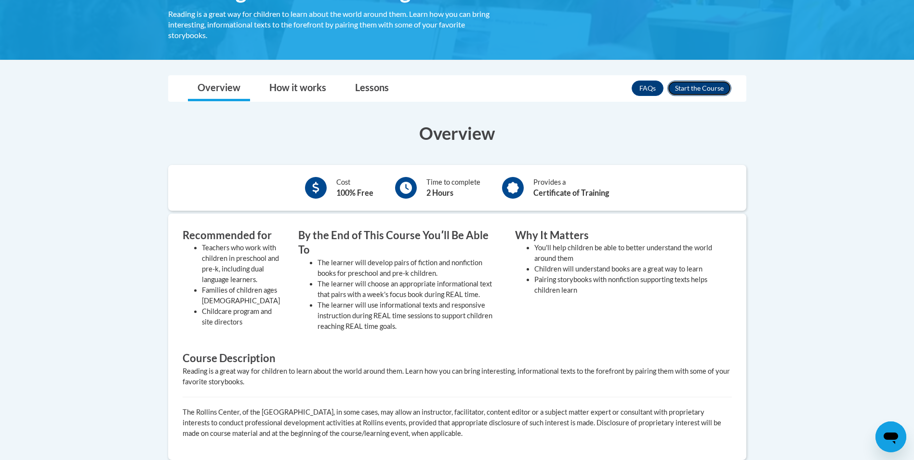
click at [694, 84] on button "Enroll" at bounding box center [700, 87] width 64 height 15
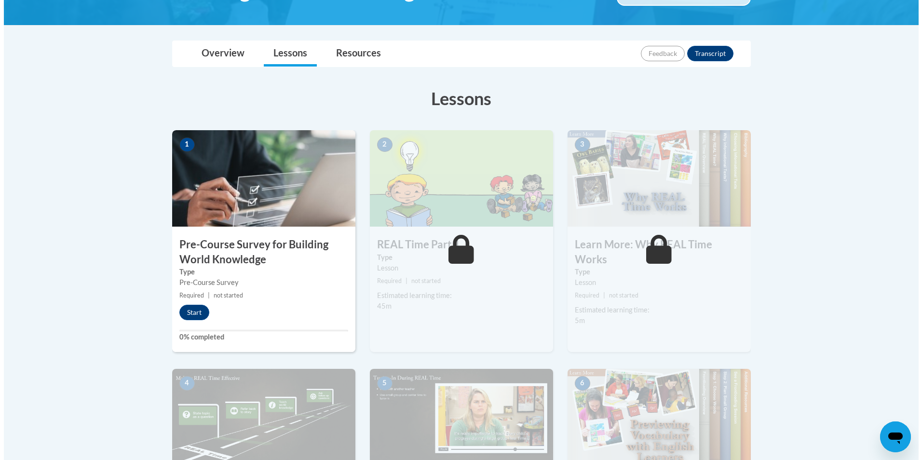
scroll to position [193, 0]
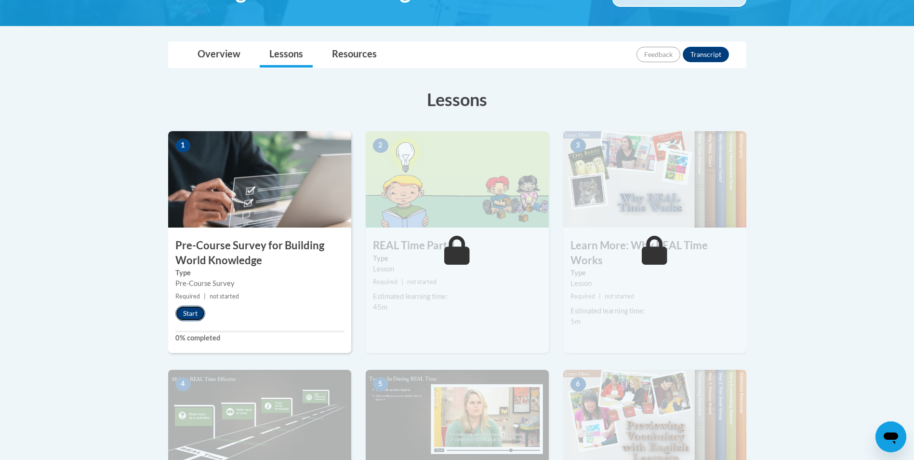
click at [195, 310] on button "Start" at bounding box center [190, 313] width 30 height 15
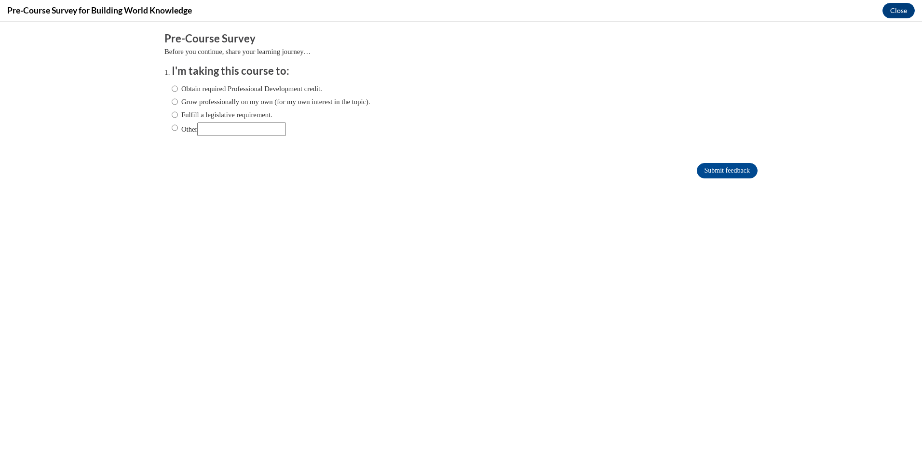
scroll to position [0, 0]
click at [231, 92] on label "Obtain required Professional Development credit." at bounding box center [247, 88] width 150 height 11
click at [178, 92] on input "Obtain required Professional Development credit." at bounding box center [175, 88] width 6 height 11
radio input "true"
click at [722, 166] on input "Submit feedback" at bounding box center [726, 170] width 61 height 15
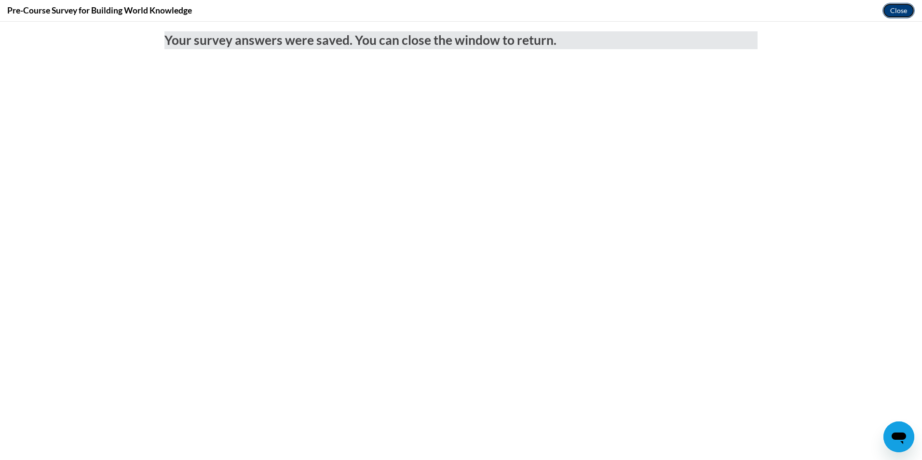
click at [890, 12] on button "Close" at bounding box center [898, 10] width 32 height 15
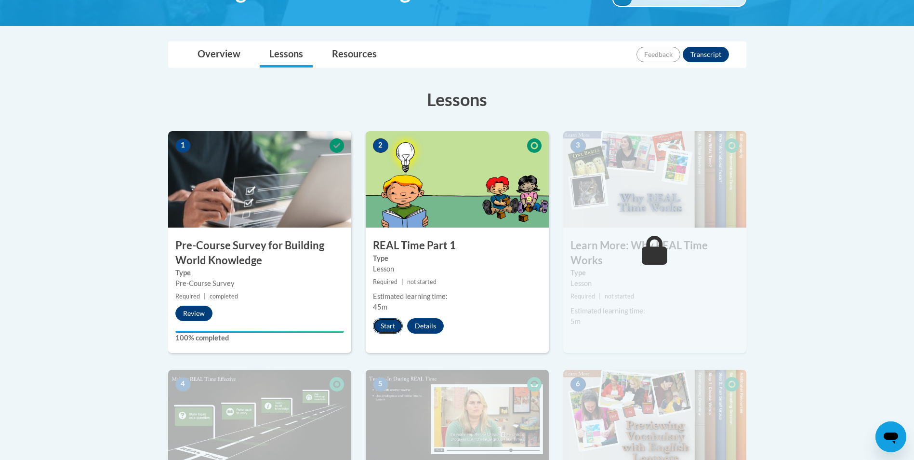
click at [381, 326] on button "Start" at bounding box center [388, 325] width 30 height 15
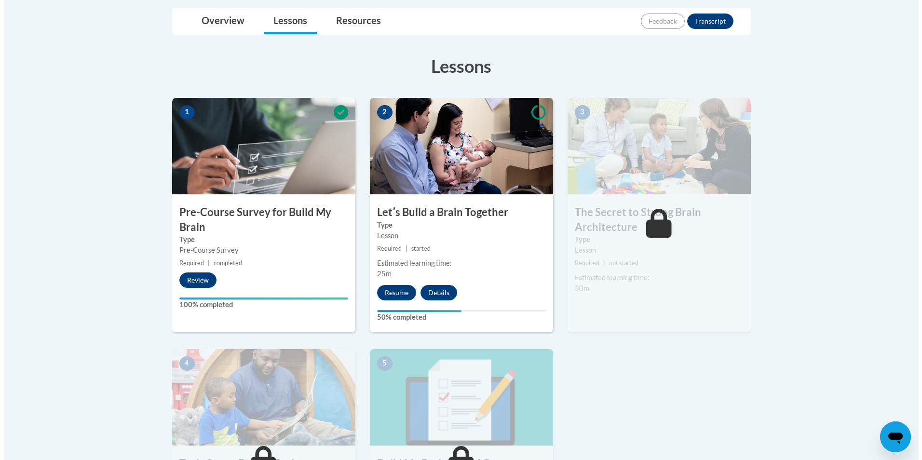
scroll to position [241, 0]
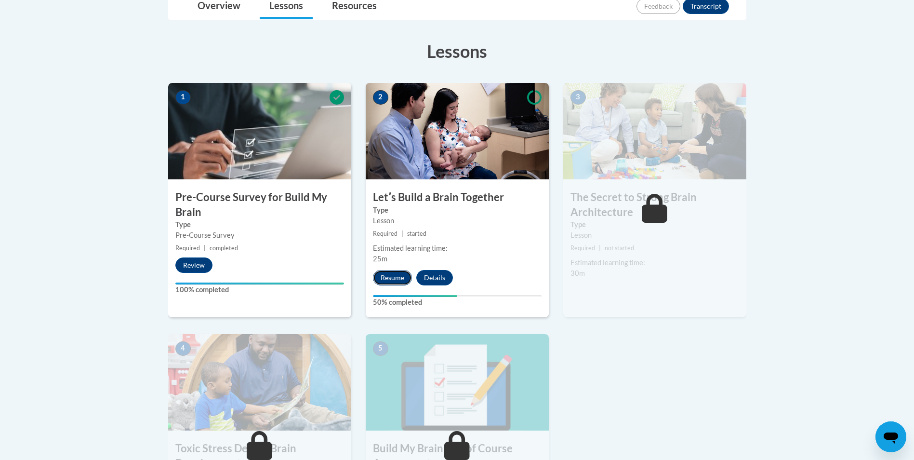
click at [399, 280] on button "Resume" at bounding box center [392, 277] width 39 height 15
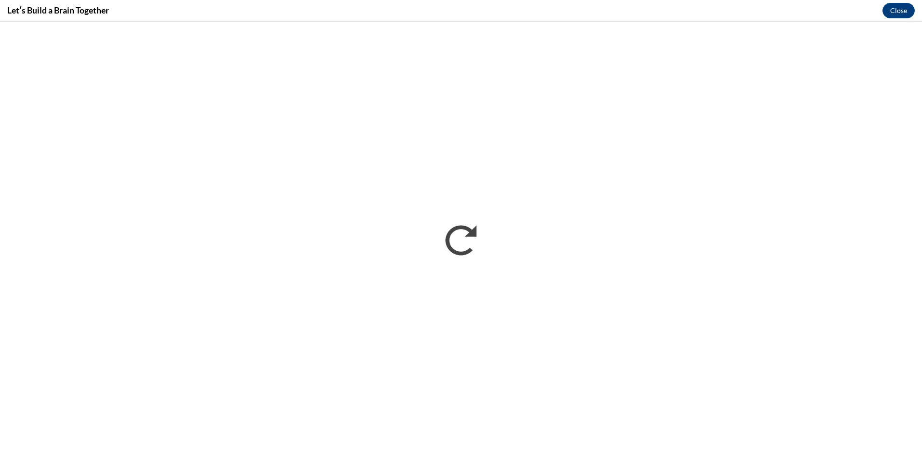
scroll to position [0, 0]
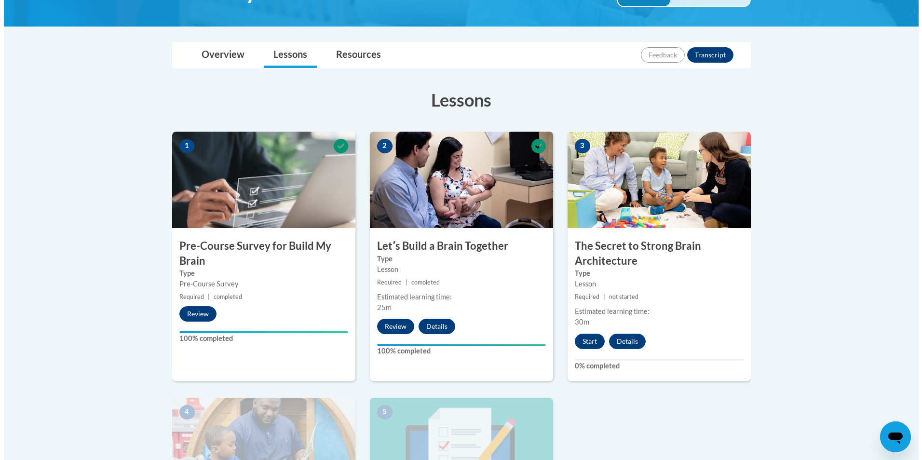
scroll to position [193, 0]
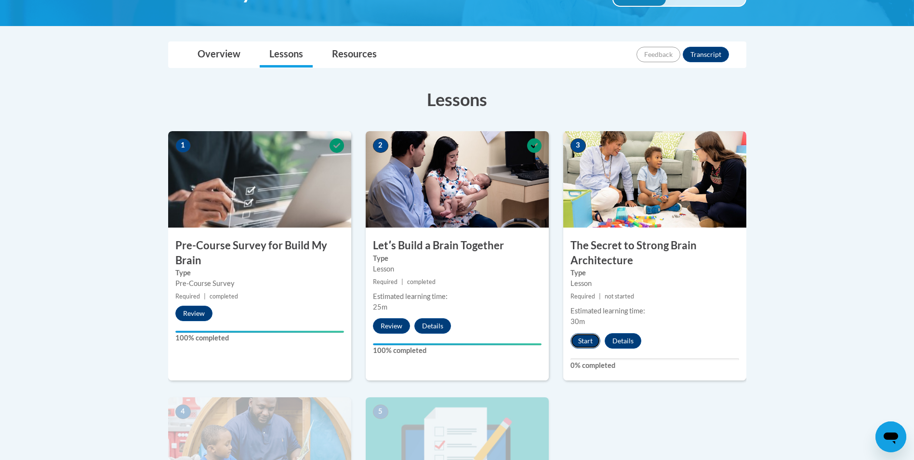
click at [590, 346] on button "Start" at bounding box center [586, 340] width 30 height 15
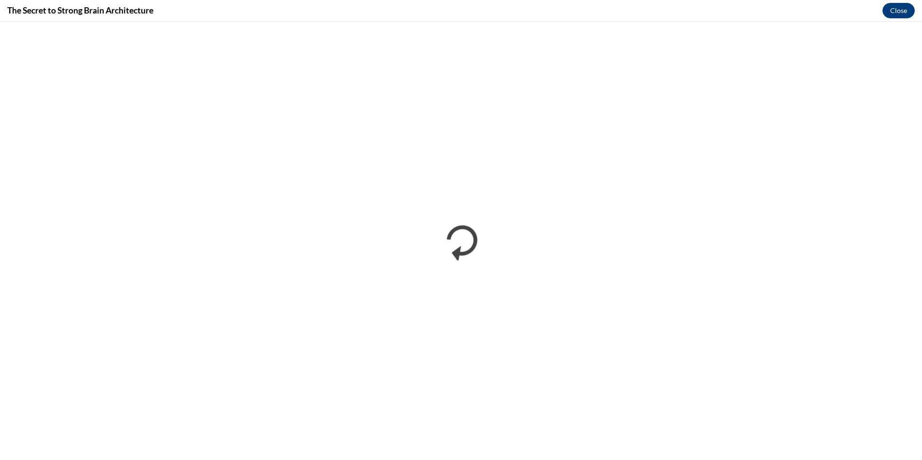
scroll to position [0, 0]
